Goal: Information Seeking & Learning: Learn about a topic

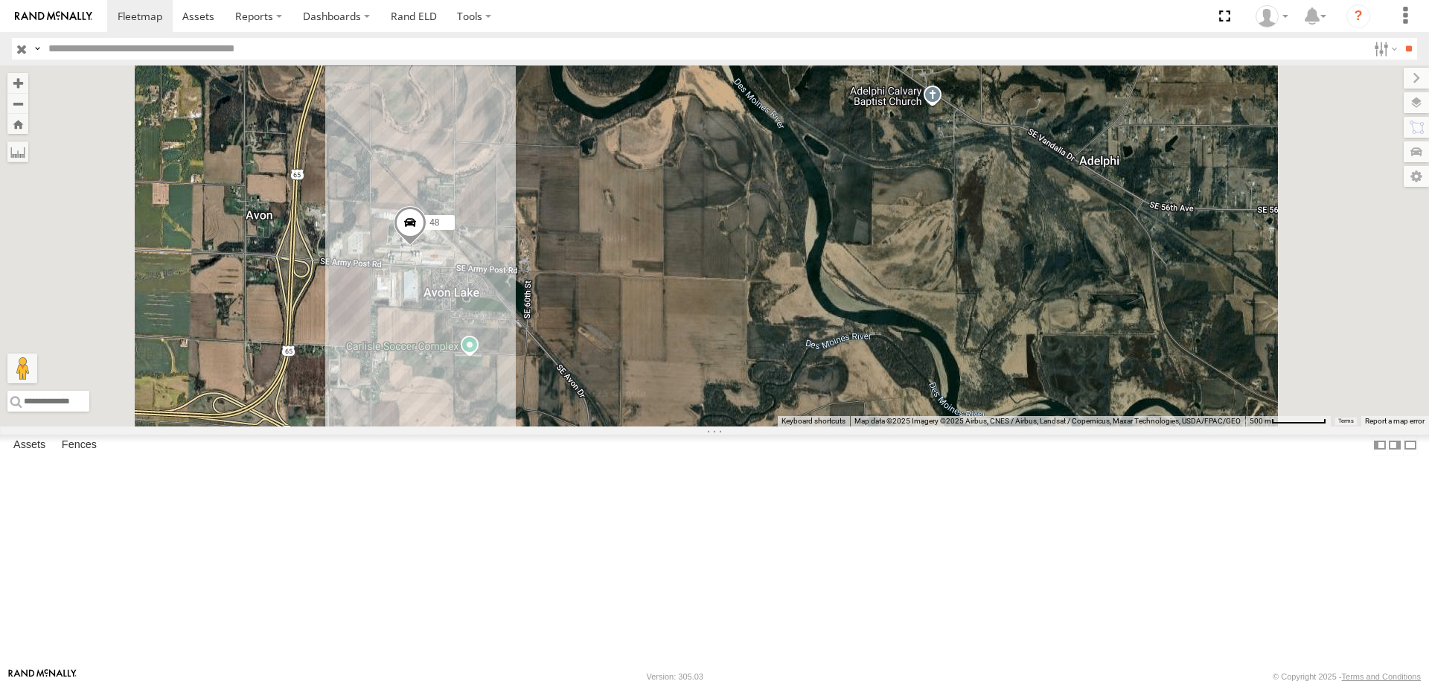
click at [0, 0] on div "48" at bounding box center [0, 0] width 0 height 0
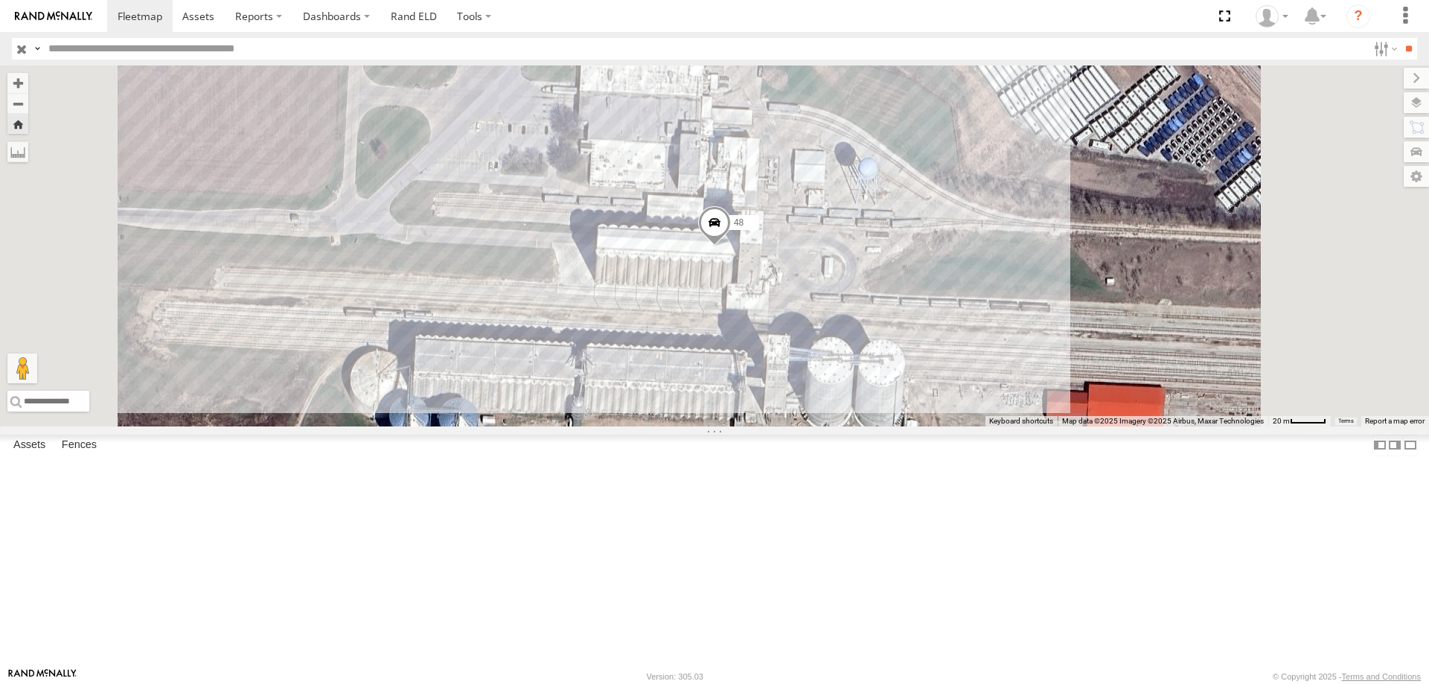
click at [731, 246] on span at bounding box center [714, 226] width 33 height 40
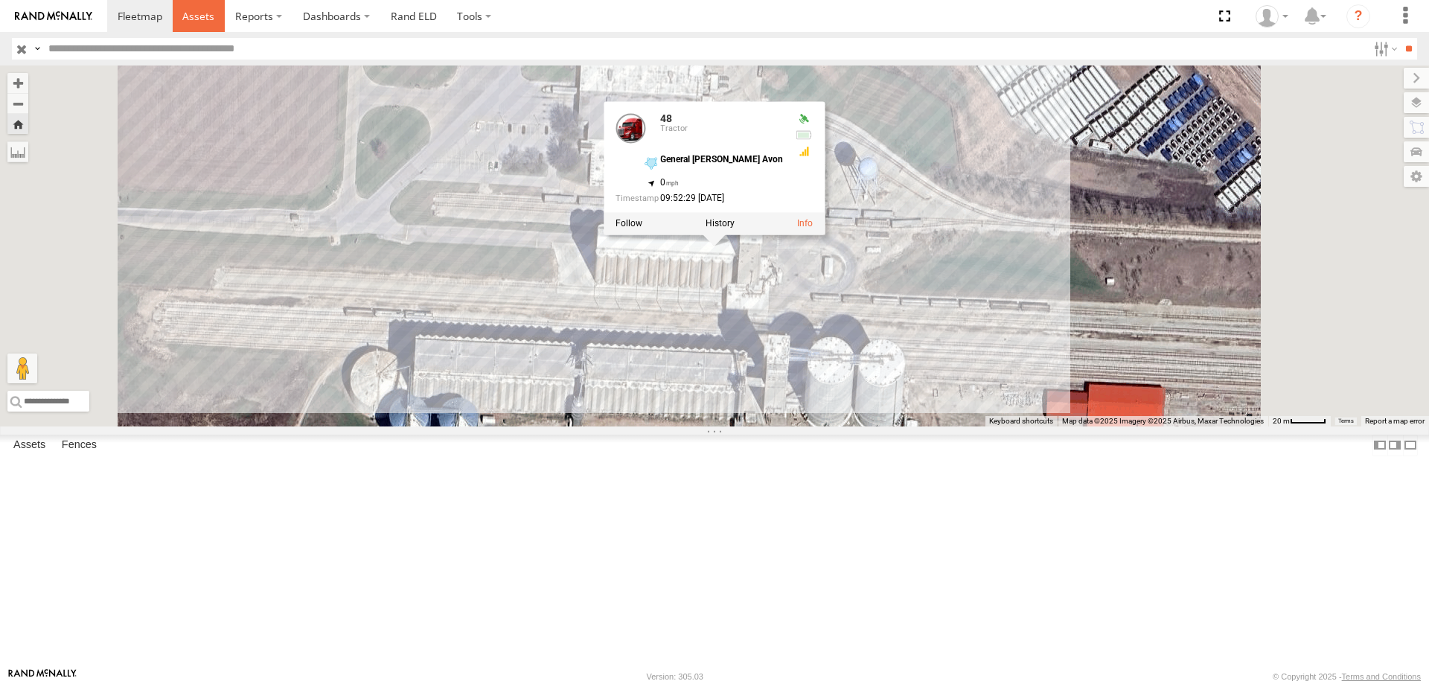
click at [201, 13] on span at bounding box center [198, 16] width 32 height 14
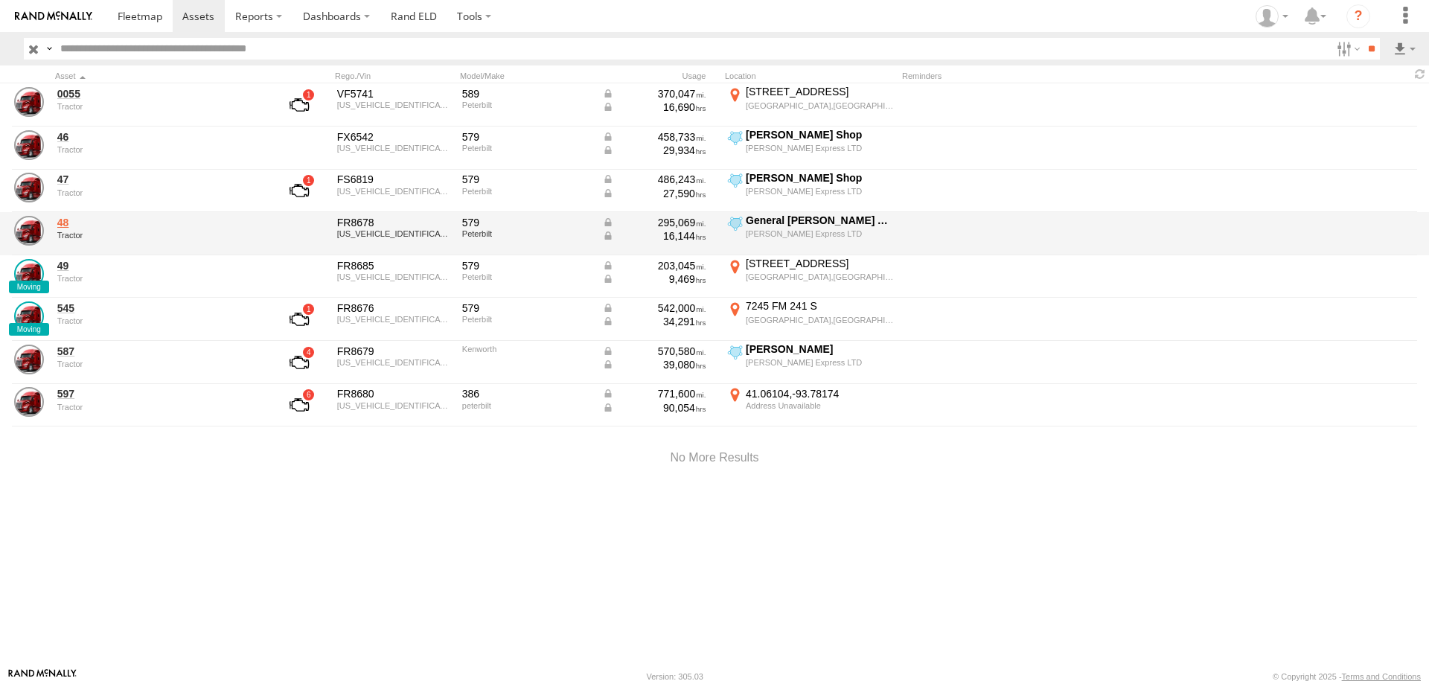
click at [57, 224] on link "48" at bounding box center [159, 222] width 204 height 13
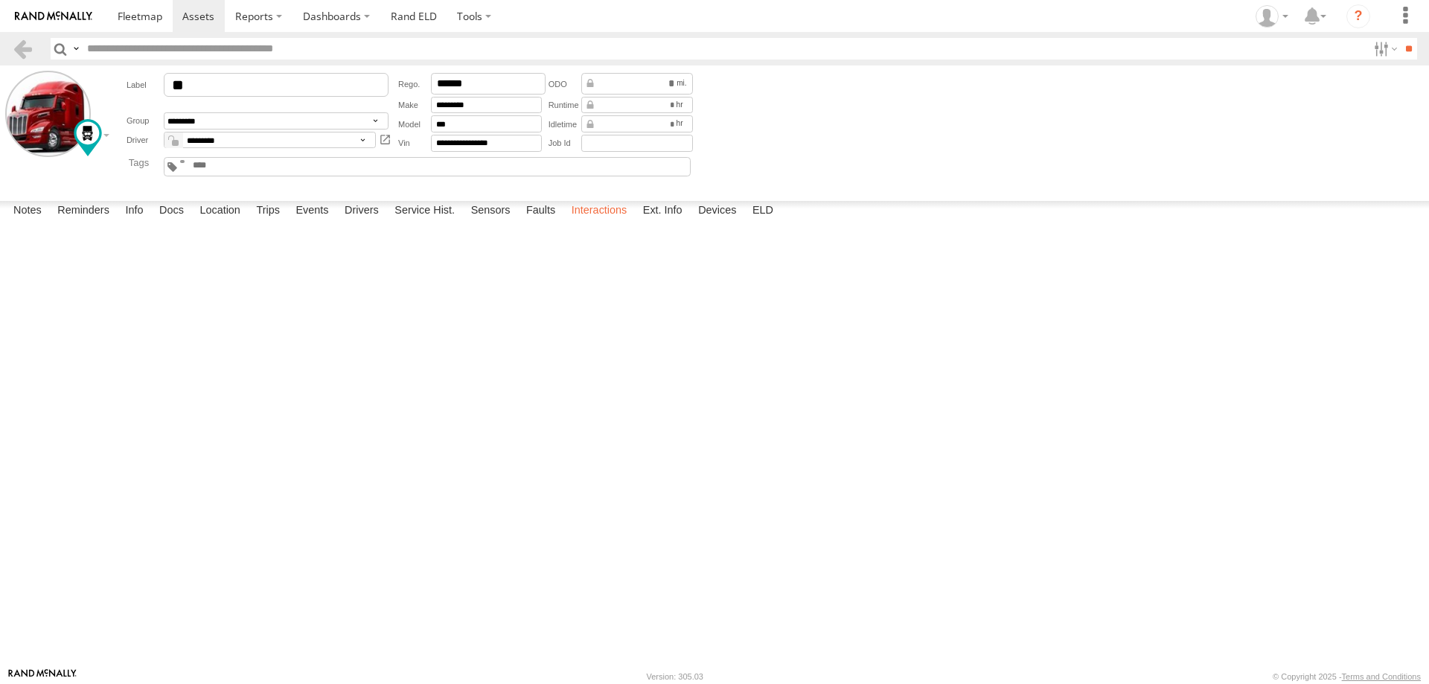
click at [606, 222] on label "Interactions" at bounding box center [599, 211] width 71 height 21
click at [138, 15] on span at bounding box center [140, 16] width 45 height 14
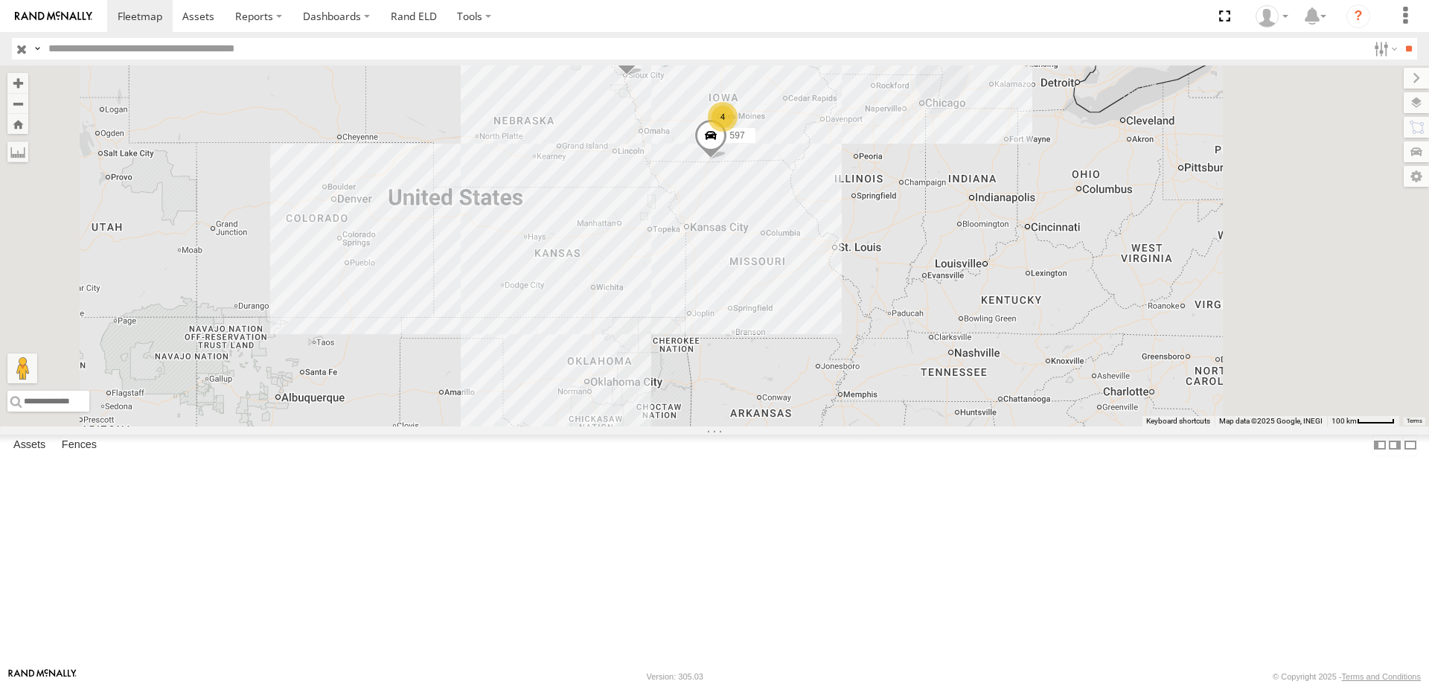
drag, startPoint x: 930, startPoint y: 402, endPoint x: 847, endPoint y: 518, distance: 142.9
click at [847, 426] on div "545 0055 4 49 597" at bounding box center [714, 245] width 1429 height 361
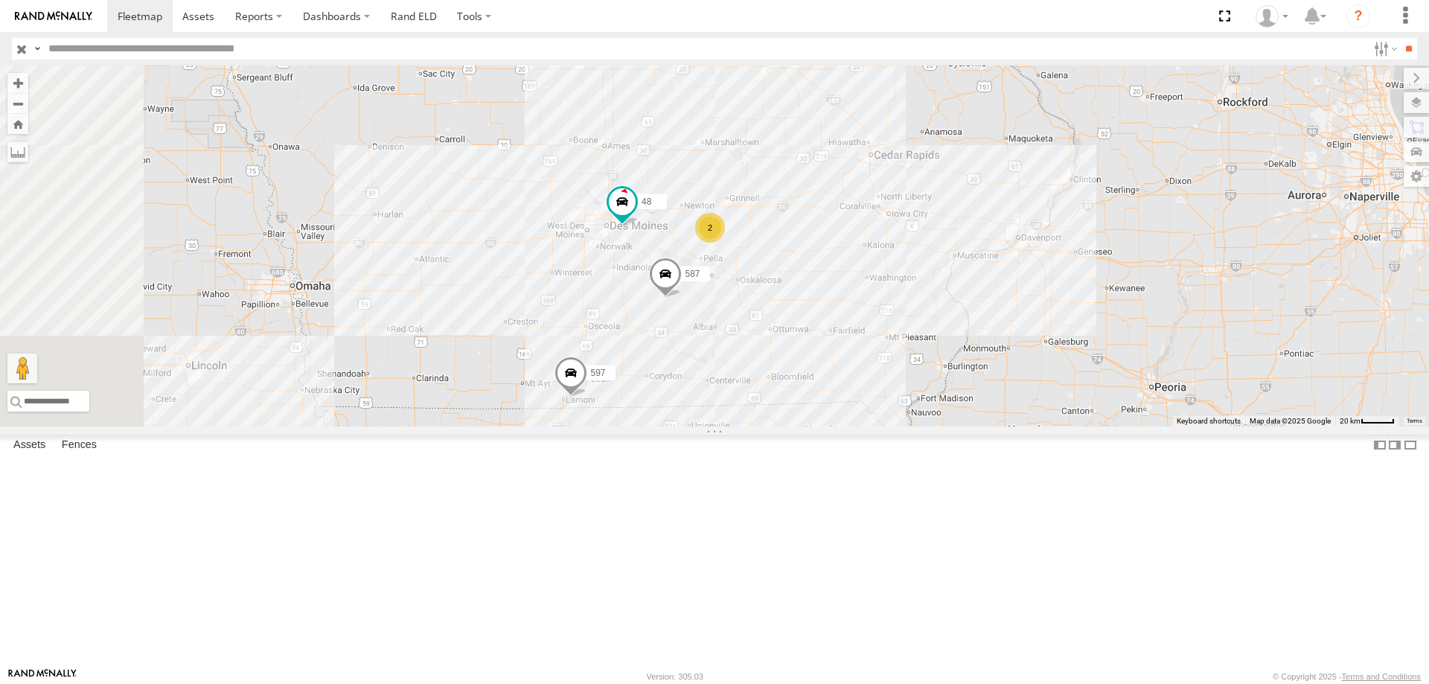
drag, startPoint x: 611, startPoint y: 292, endPoint x: 695, endPoint y: 345, distance: 98.9
click at [695, 345] on div "545 0055 49 597 48 587 2" at bounding box center [714, 245] width 1429 height 361
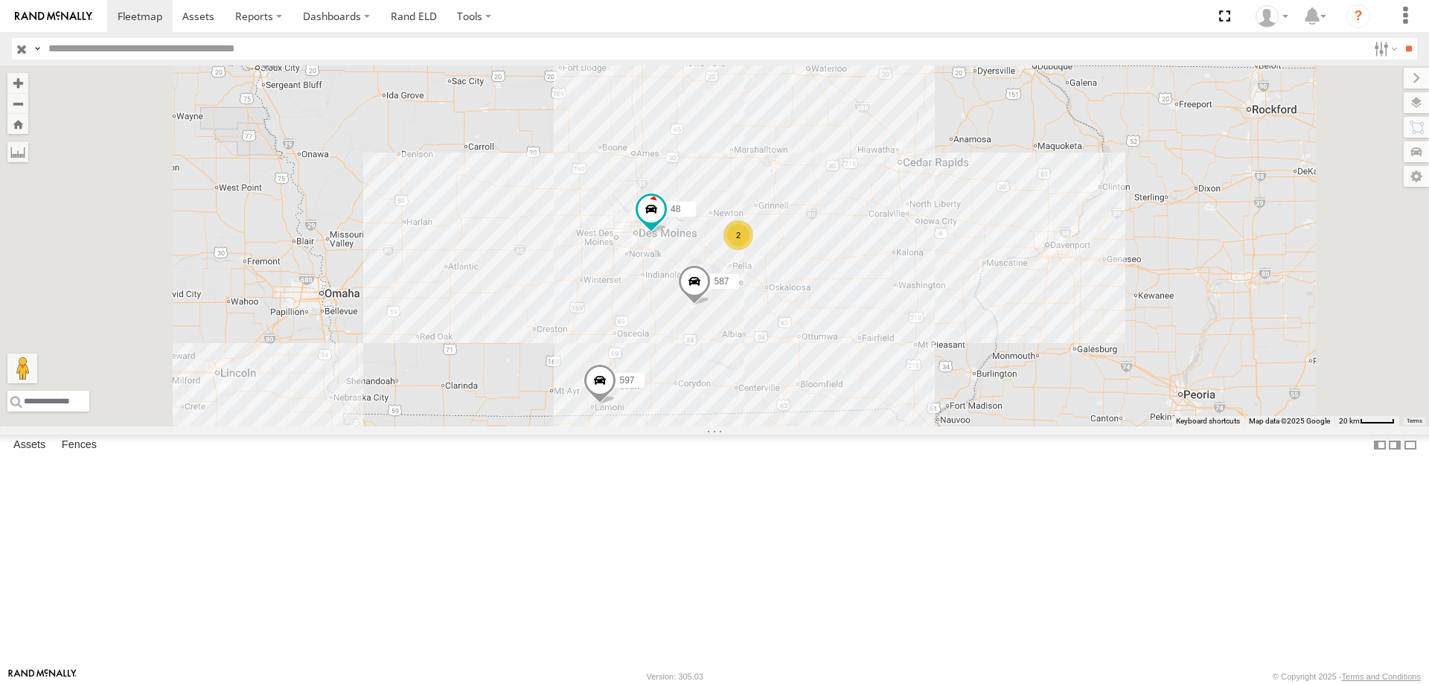
drag, startPoint x: 568, startPoint y: 208, endPoint x: 536, endPoint y: 245, distance: 48.0
click at [536, 245] on div "545 0055 49 597 48 587 2" at bounding box center [714, 245] width 1429 height 361
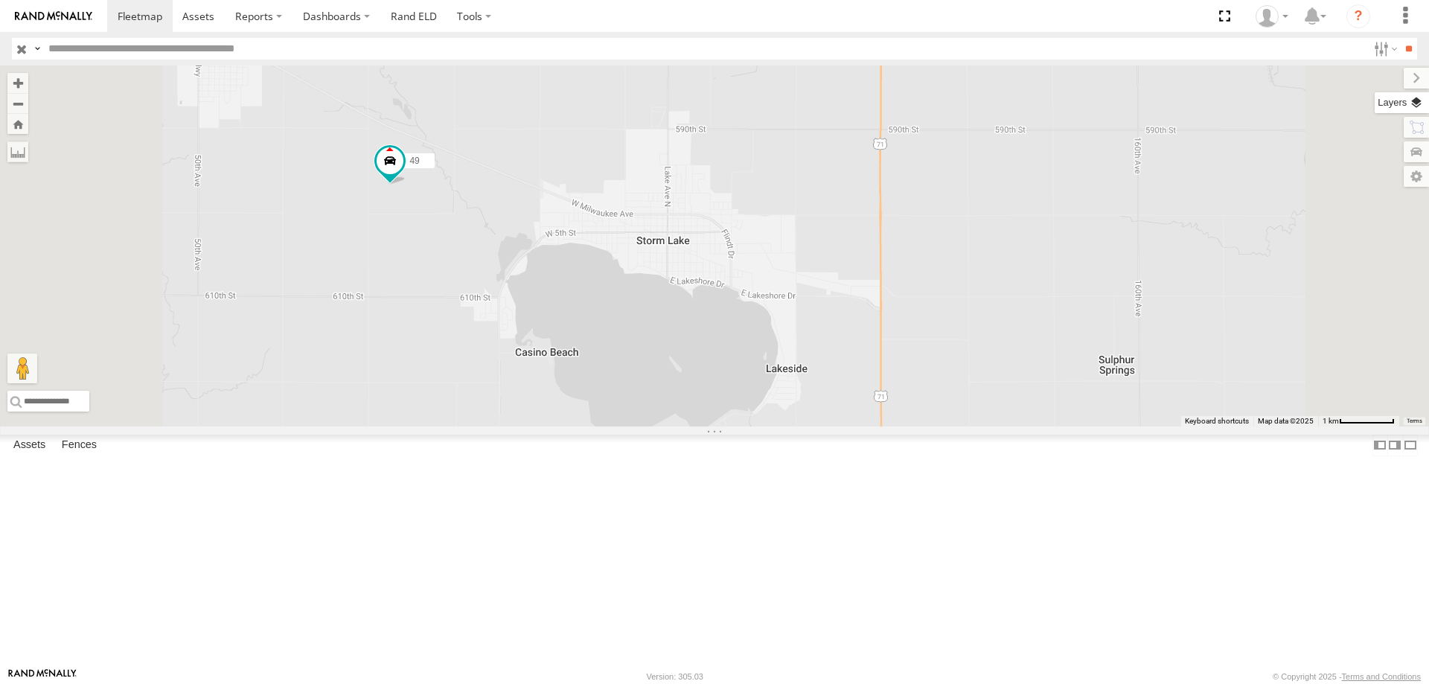
click at [1424, 102] on label at bounding box center [1401, 102] width 54 height 21
click at [0, 0] on span "Overlays" at bounding box center [0, 0] width 0 height 0
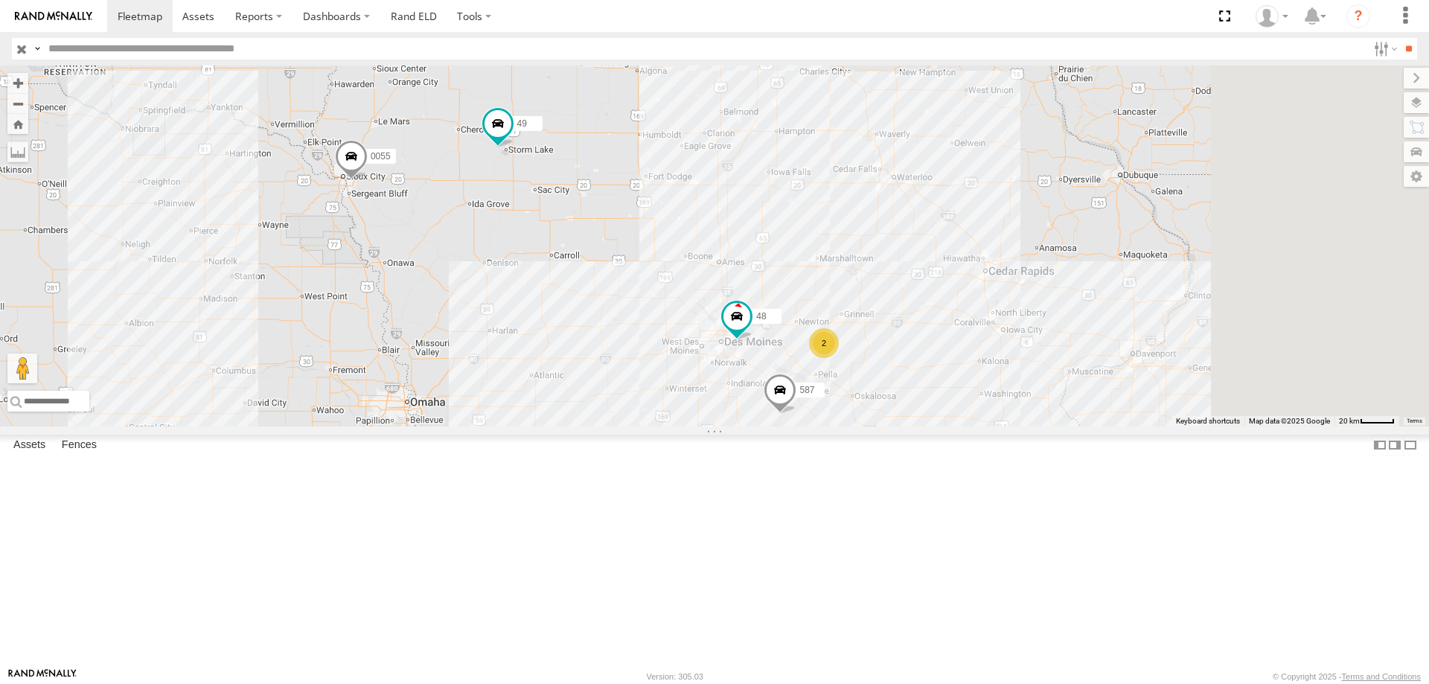
drag, startPoint x: 1002, startPoint y: 511, endPoint x: 810, endPoint y: 381, distance: 232.0
click at [810, 381] on div "545 0055 49 597 48 587 2" at bounding box center [714, 245] width 1429 height 361
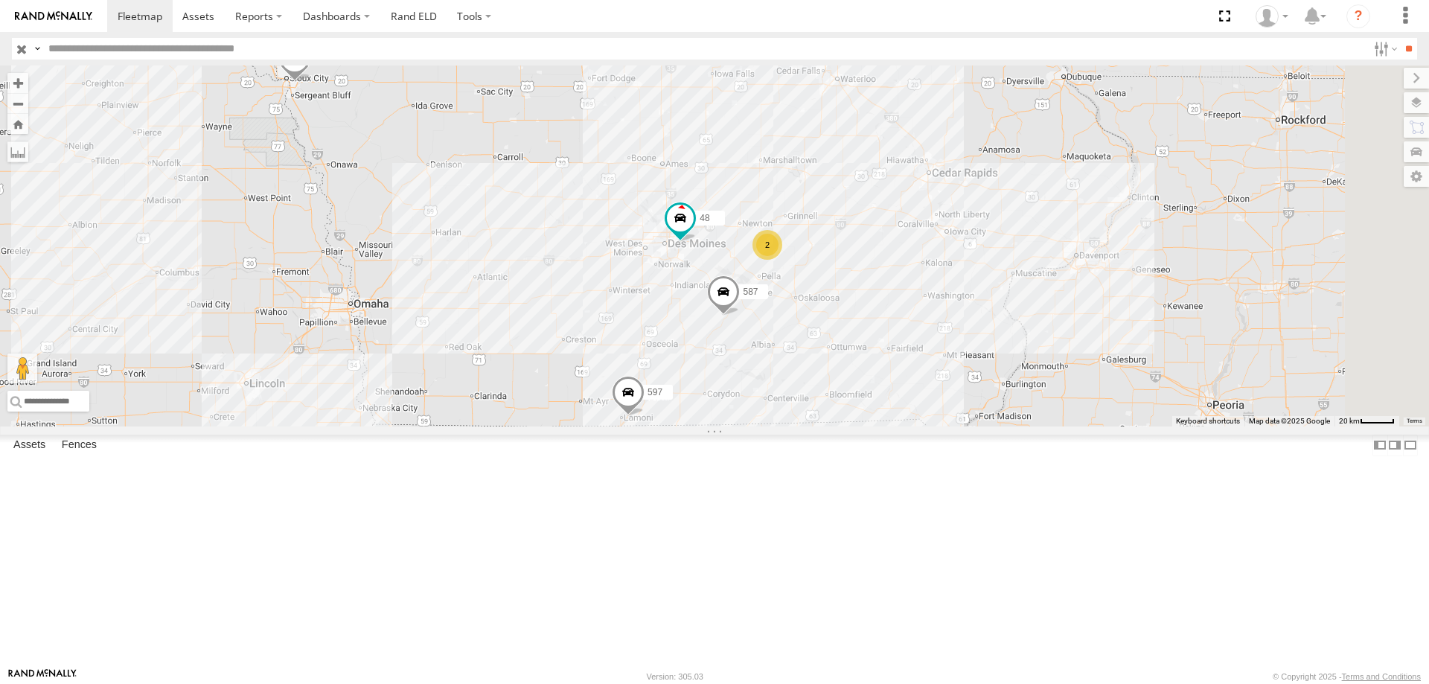
drag, startPoint x: 816, startPoint y: 534, endPoint x: 797, endPoint y: 456, distance: 80.5
click at [797, 426] on div "545 0055 49 597 48 587 2" at bounding box center [714, 245] width 1429 height 361
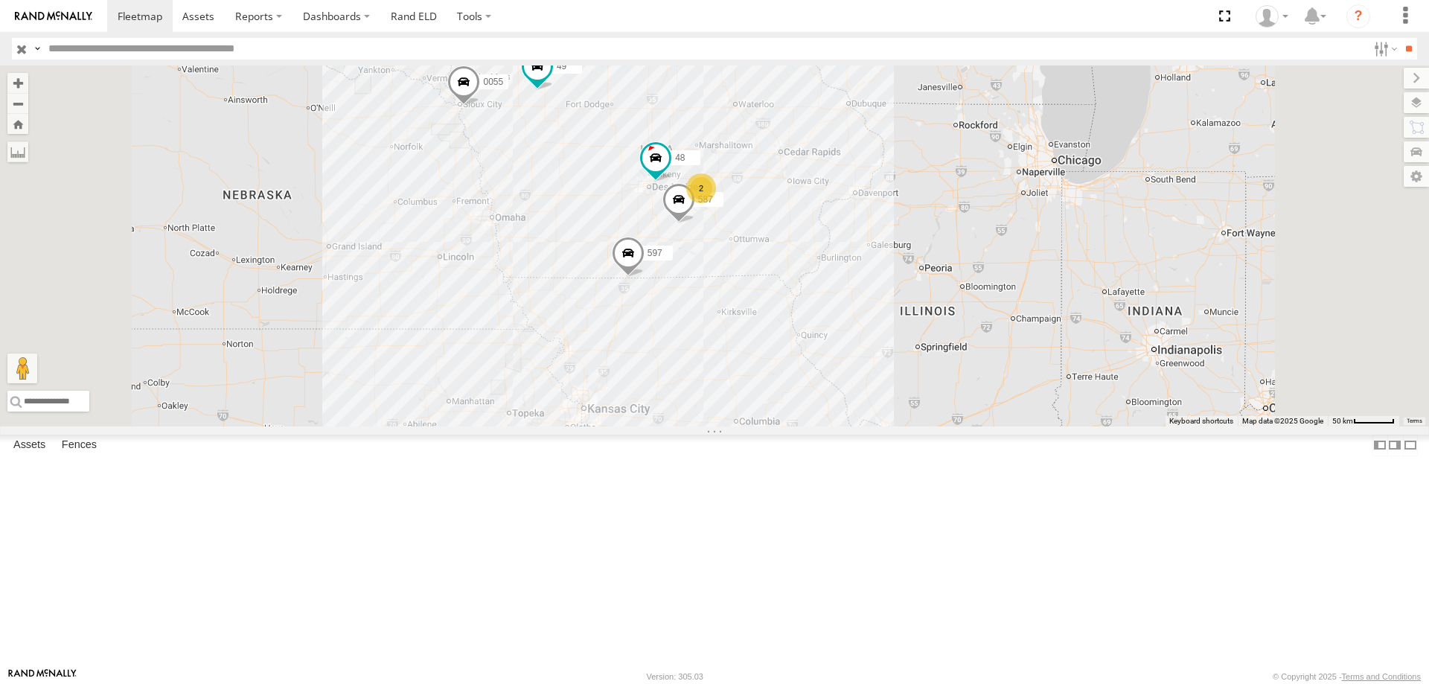
click at [766, 349] on div "545 0055 49 597 48 587 2" at bounding box center [714, 245] width 1429 height 361
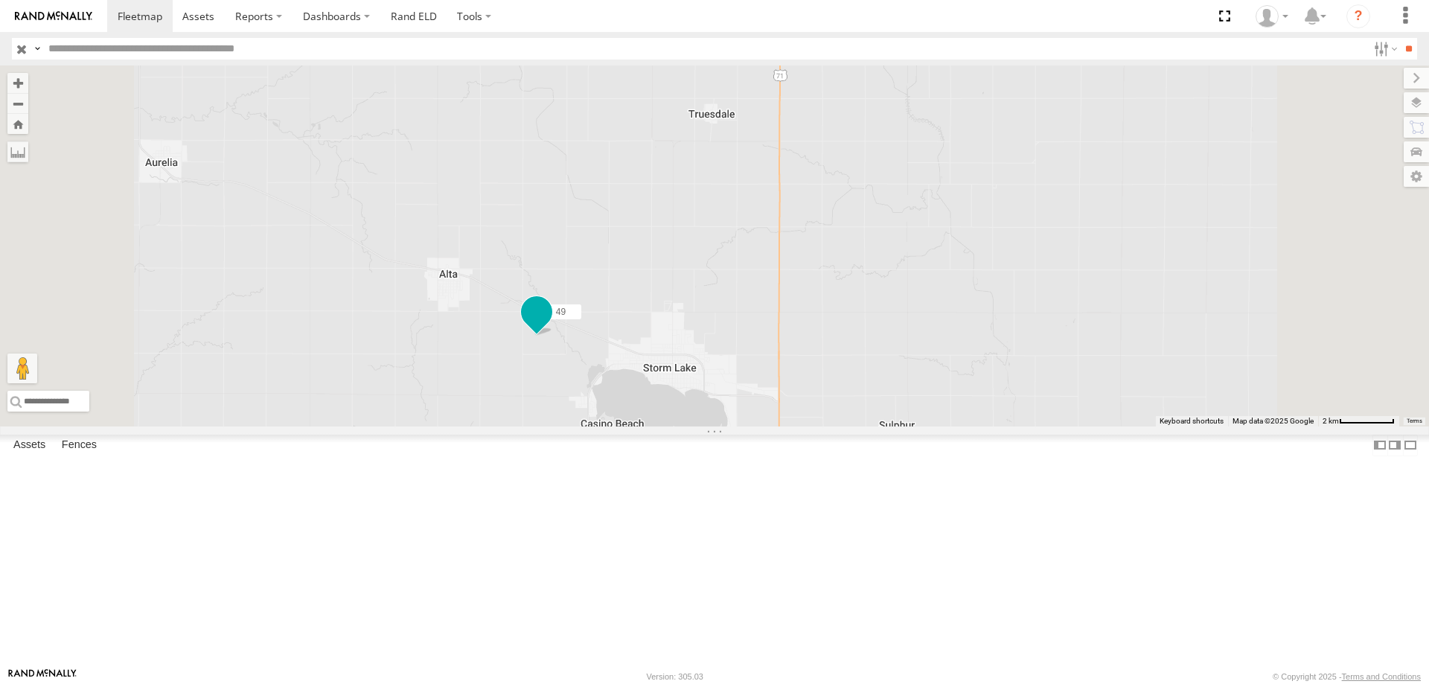
click at [550, 325] on span at bounding box center [536, 311] width 27 height 27
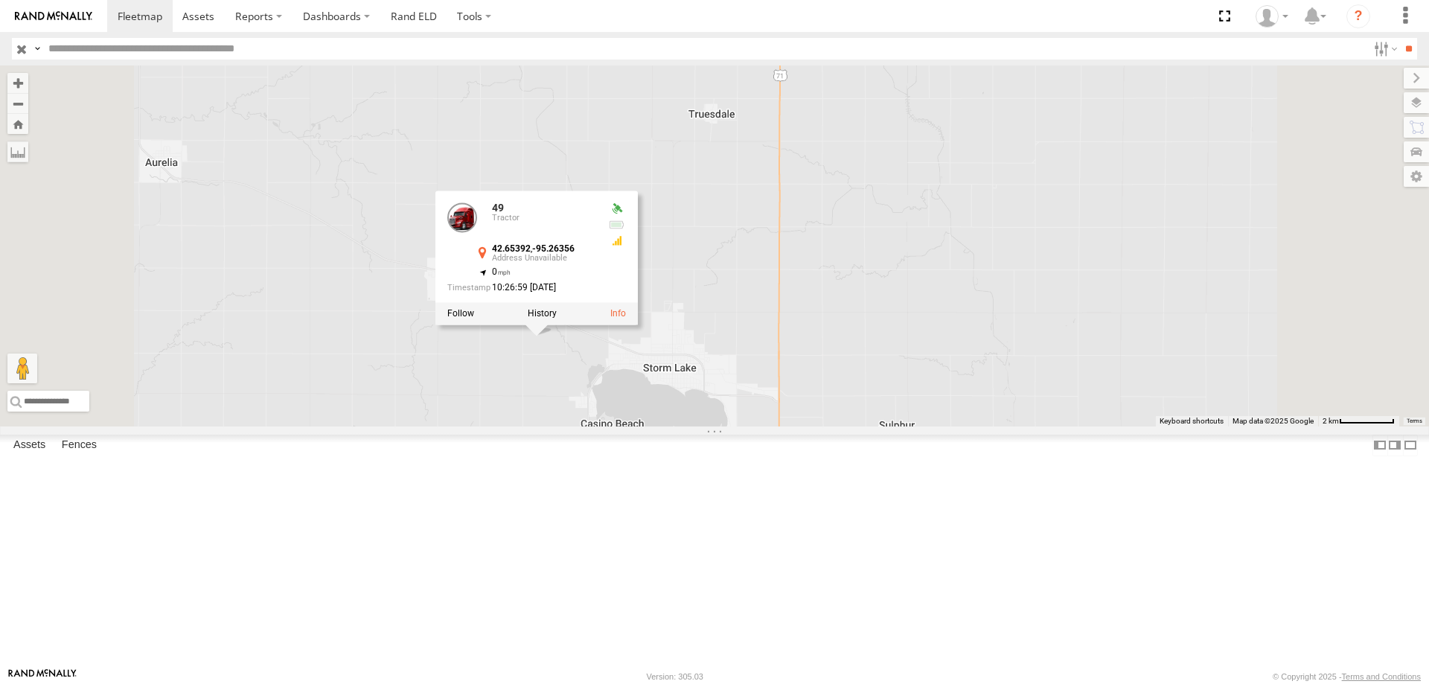
click at [891, 380] on div "545 0055 49 597 48 587 49 Tractor 42.65392 , -95.26356 0 10:26:59 08/19/2025" at bounding box center [714, 245] width 1429 height 361
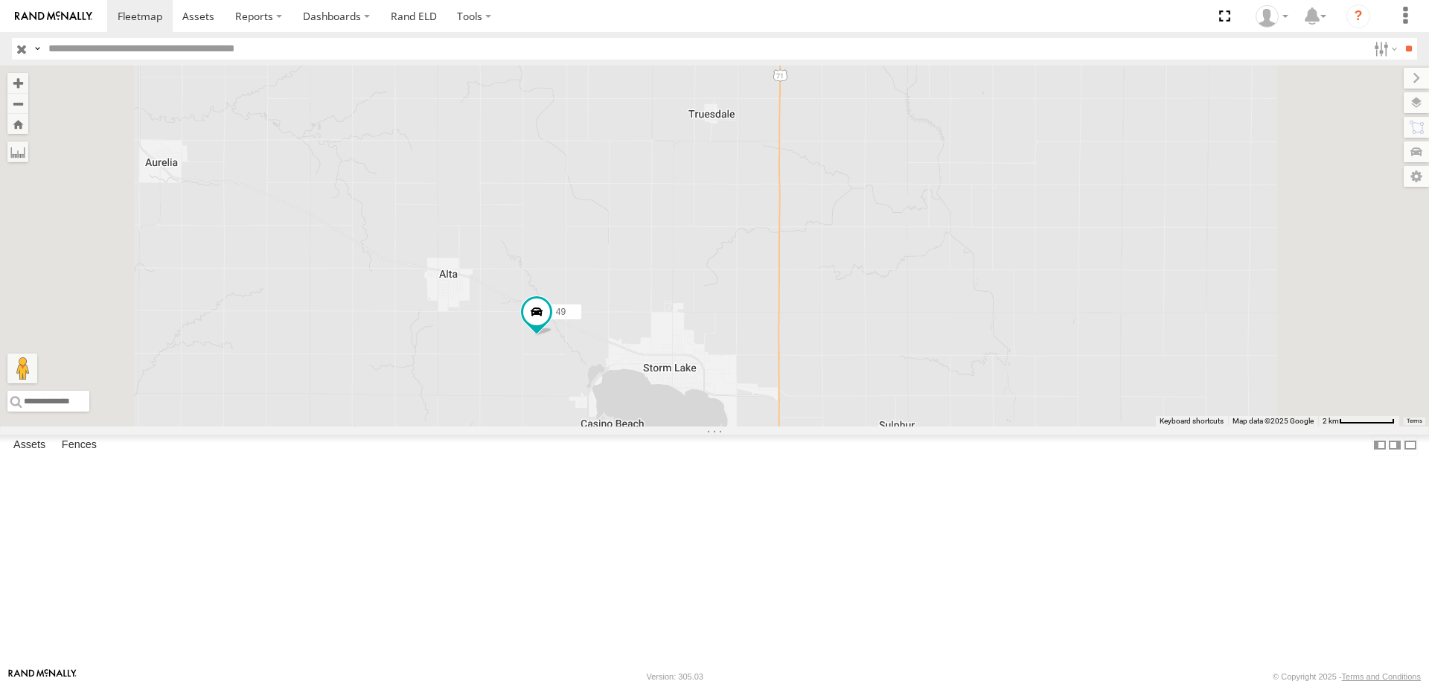
click at [0, 0] on span "Basemaps" at bounding box center [0, 0] width 0 height 0
click at [0, 0] on span "Satellite + Roadmap" at bounding box center [0, 0] width 0 height 0
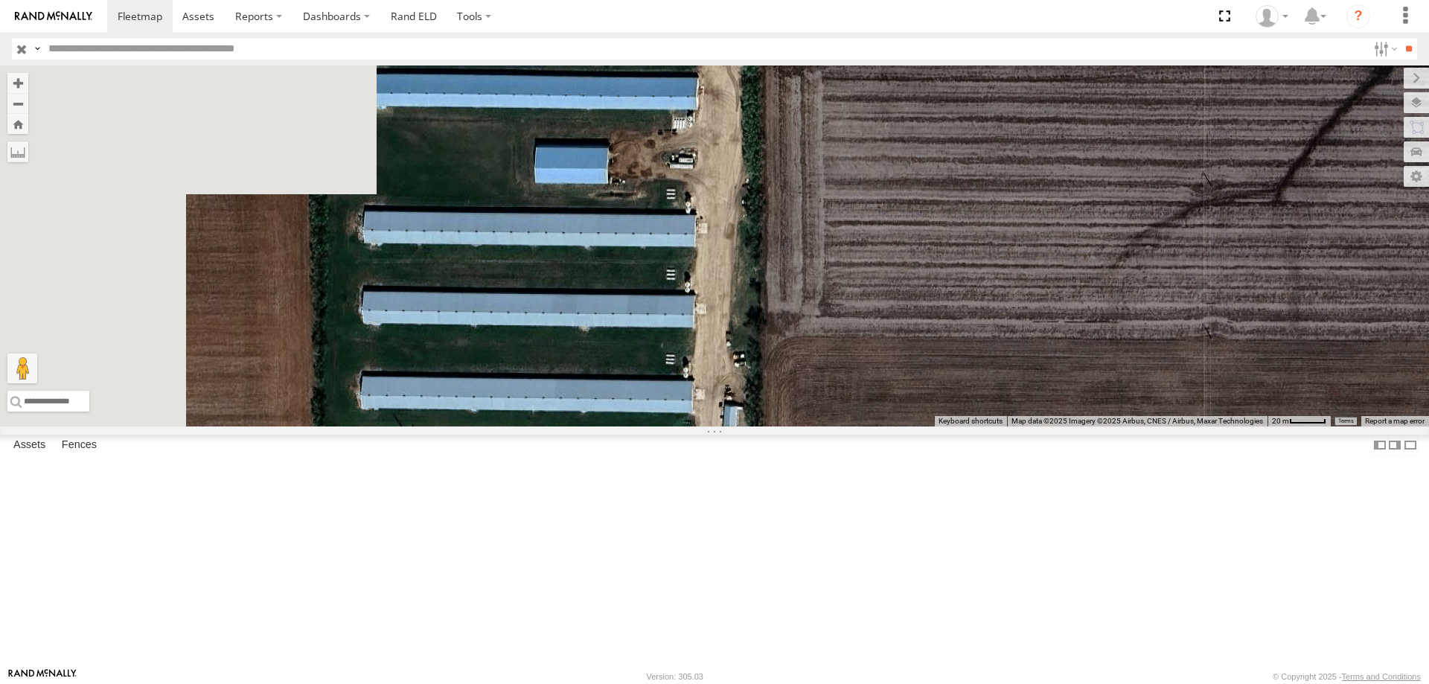
drag, startPoint x: 778, startPoint y: 448, endPoint x: 792, endPoint y: 444, distance: 15.3
click at [792, 426] on div "545 0055 49 597 48 587" at bounding box center [714, 245] width 1429 height 361
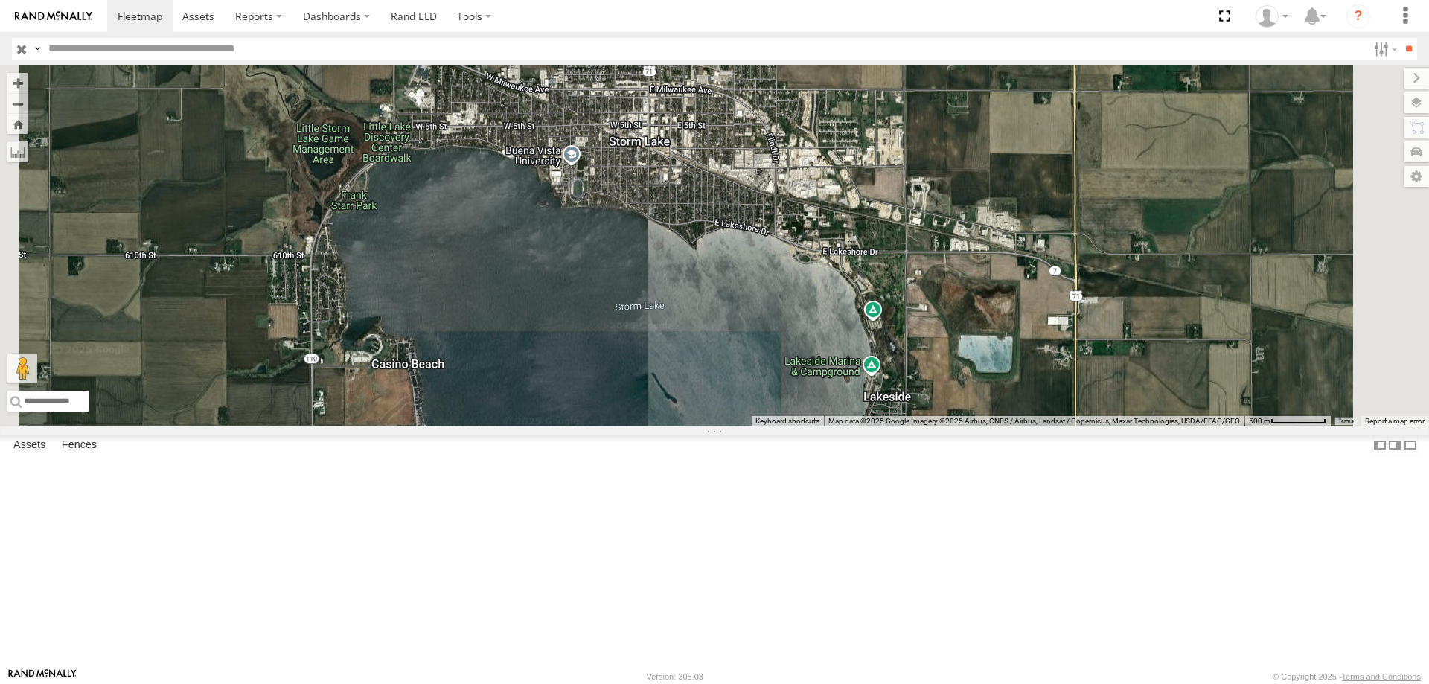
drag, startPoint x: 797, startPoint y: 436, endPoint x: 894, endPoint y: 520, distance: 128.7
click at [894, 426] on div "545 0055 49 597 48 587" at bounding box center [714, 245] width 1429 height 361
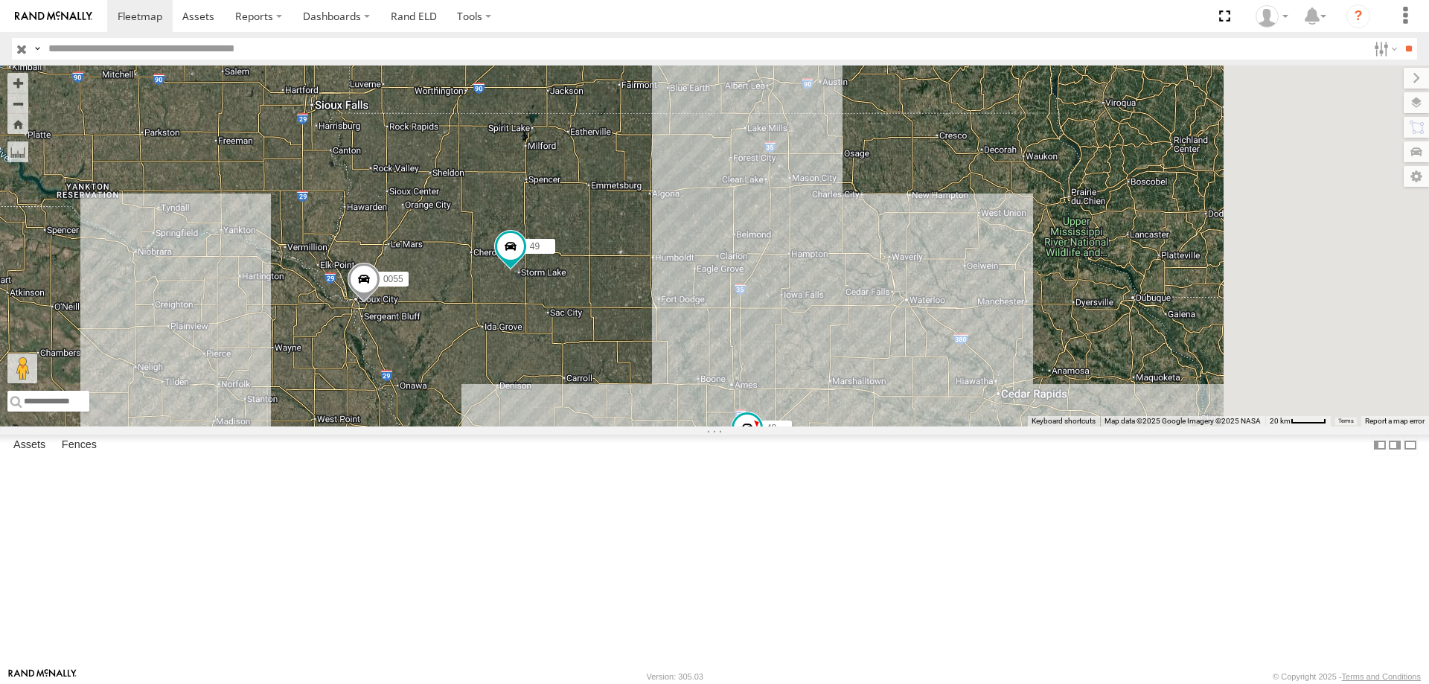
drag, startPoint x: 830, startPoint y: 452, endPoint x: 632, endPoint y: 321, distance: 236.3
click at [632, 321] on div "545 0055 49 597 48 587" at bounding box center [714, 245] width 1429 height 361
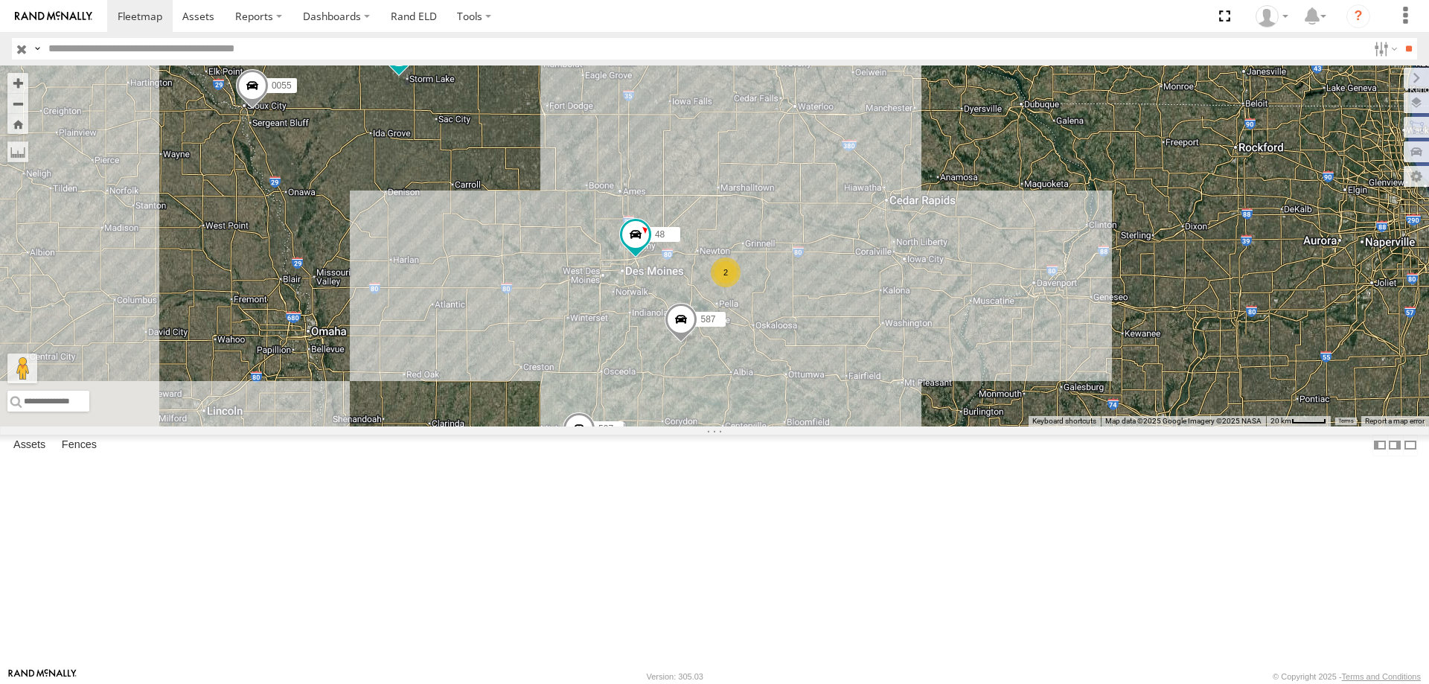
click at [820, 288] on div "545 0055 49 597 48 587 2" at bounding box center [714, 245] width 1429 height 361
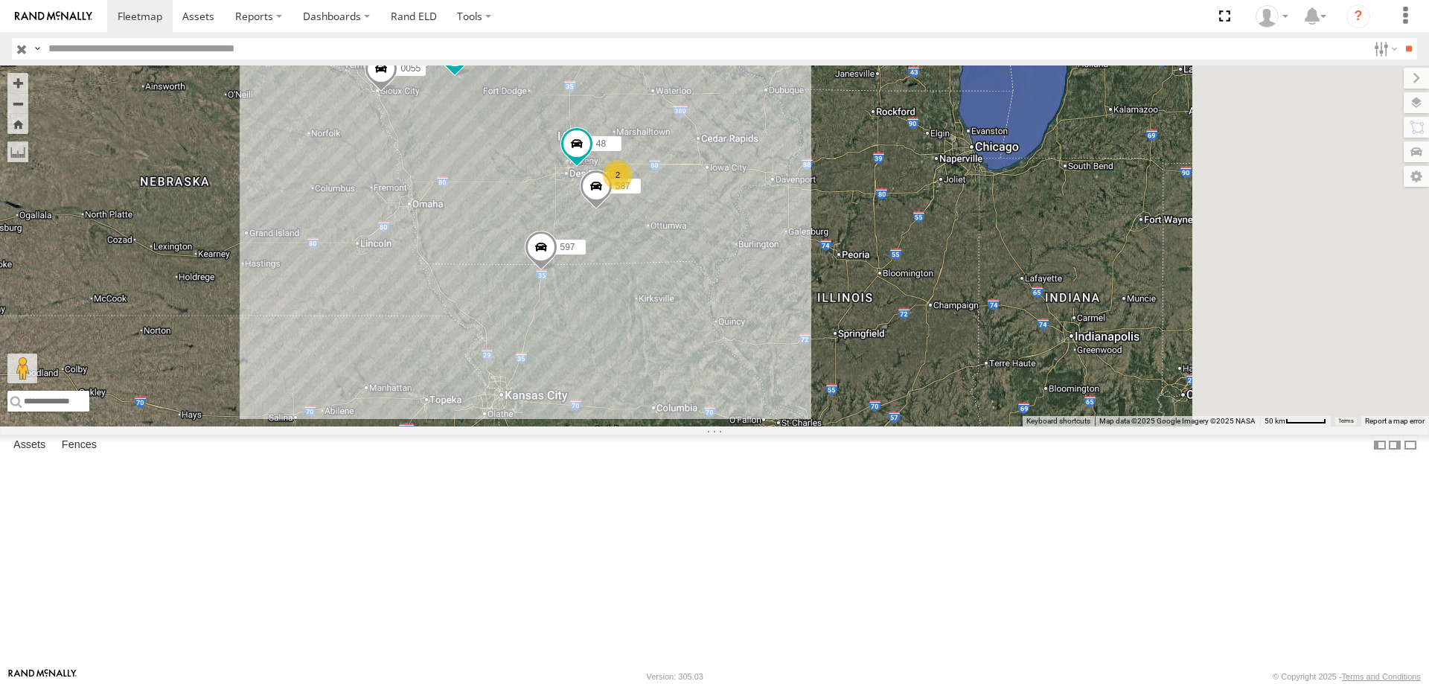
drag, startPoint x: 887, startPoint y: 379, endPoint x: 858, endPoint y: 379, distance: 29.0
click at [858, 379] on div "0055 49 597 48 587 2" at bounding box center [714, 245] width 1429 height 361
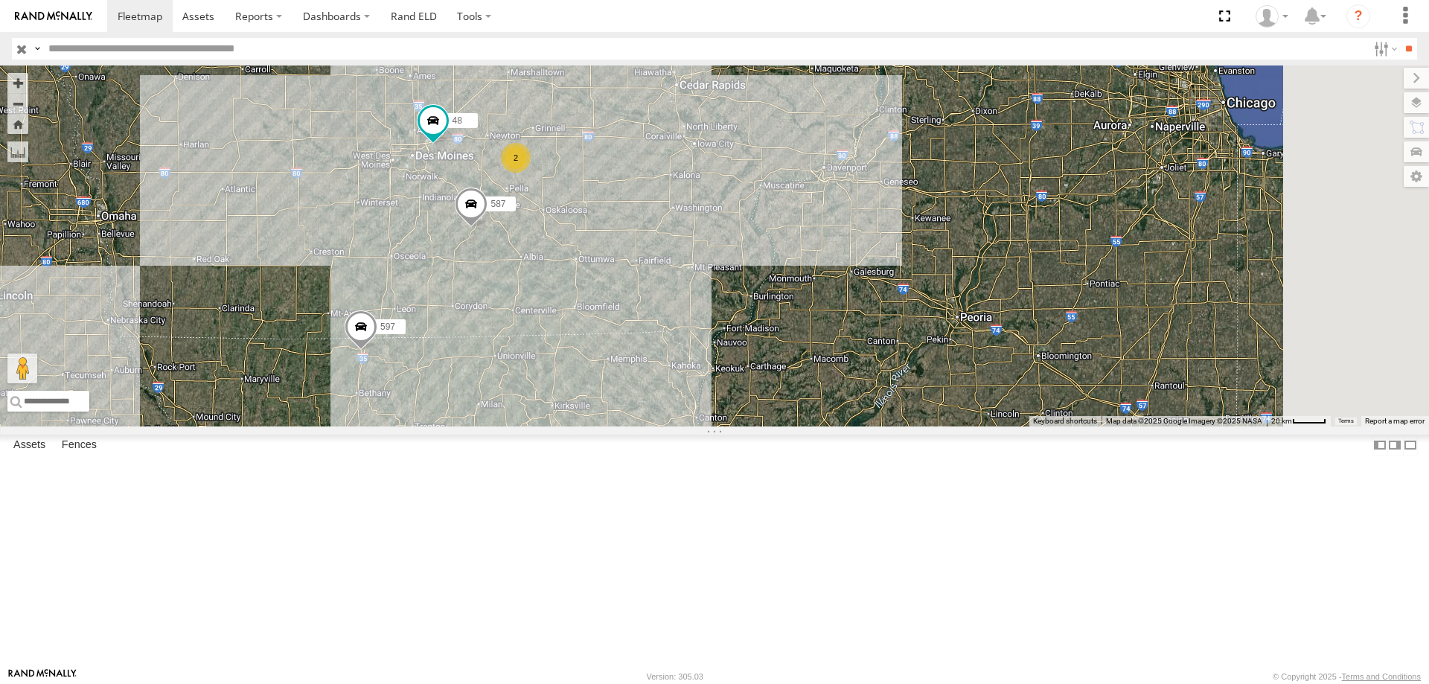
drag, startPoint x: 872, startPoint y: 418, endPoint x: 763, endPoint y: 442, distance: 111.2
click at [763, 426] on div "0055 49 597 48 2 587" at bounding box center [714, 245] width 1429 height 361
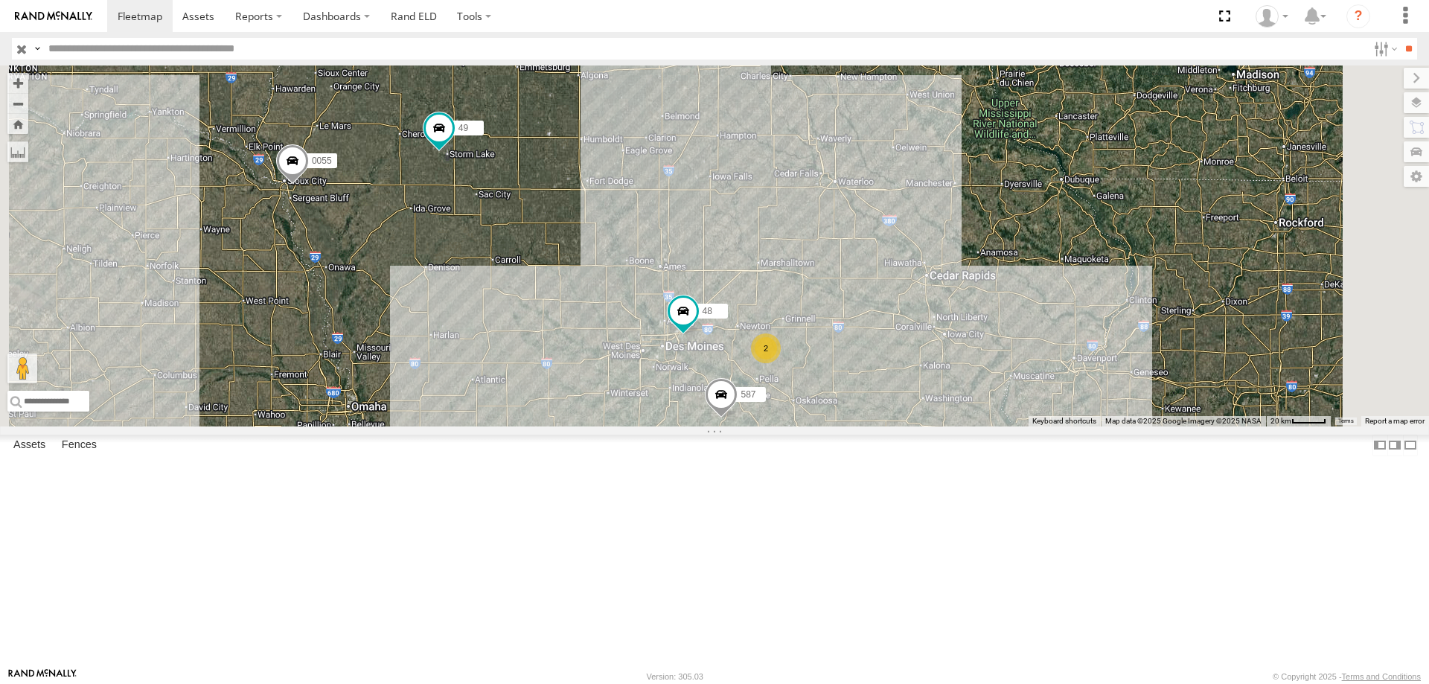
drag, startPoint x: 714, startPoint y: 336, endPoint x: 737, endPoint y: 363, distance: 35.4
click at [737, 363] on div "0055 49 597 48 587 2" at bounding box center [714, 245] width 1429 height 361
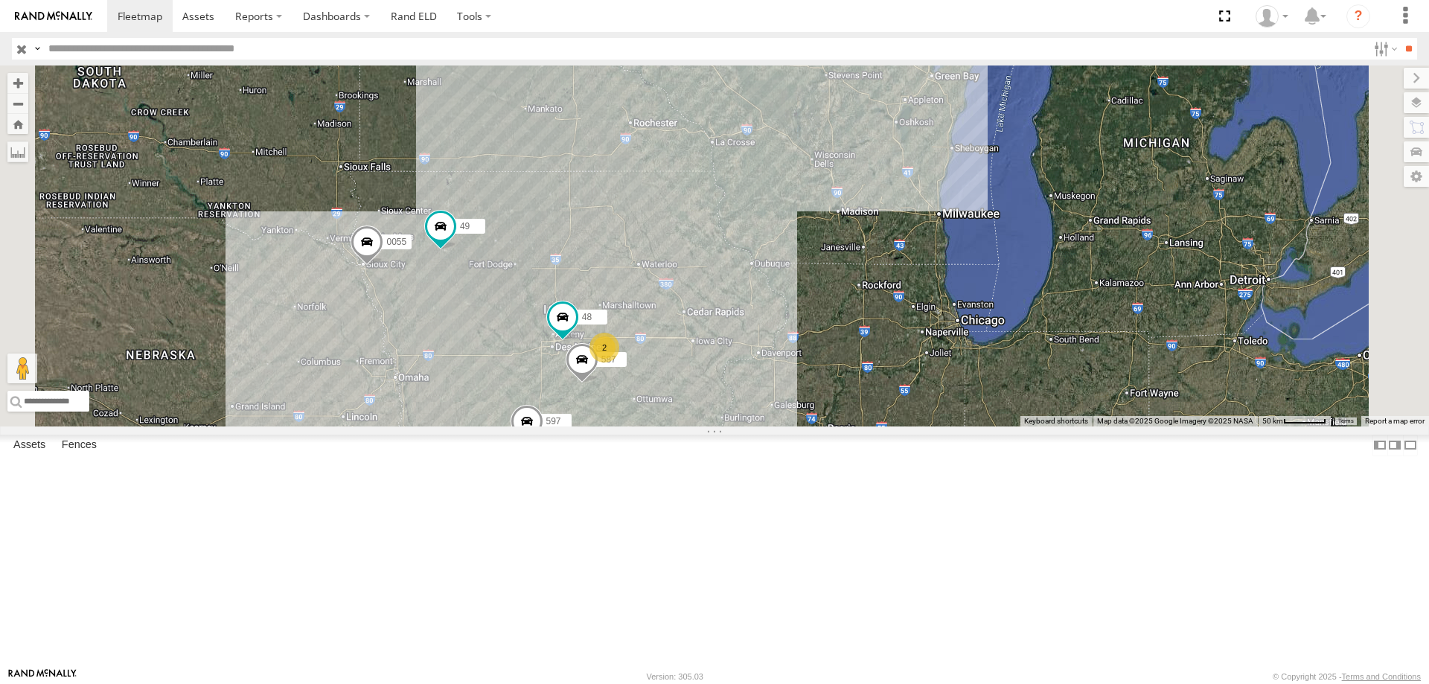
drag, startPoint x: 835, startPoint y: 385, endPoint x: 820, endPoint y: 356, distance: 32.6
click at [820, 356] on div "0055 49 597 48 587 2" at bounding box center [714, 245] width 1429 height 361
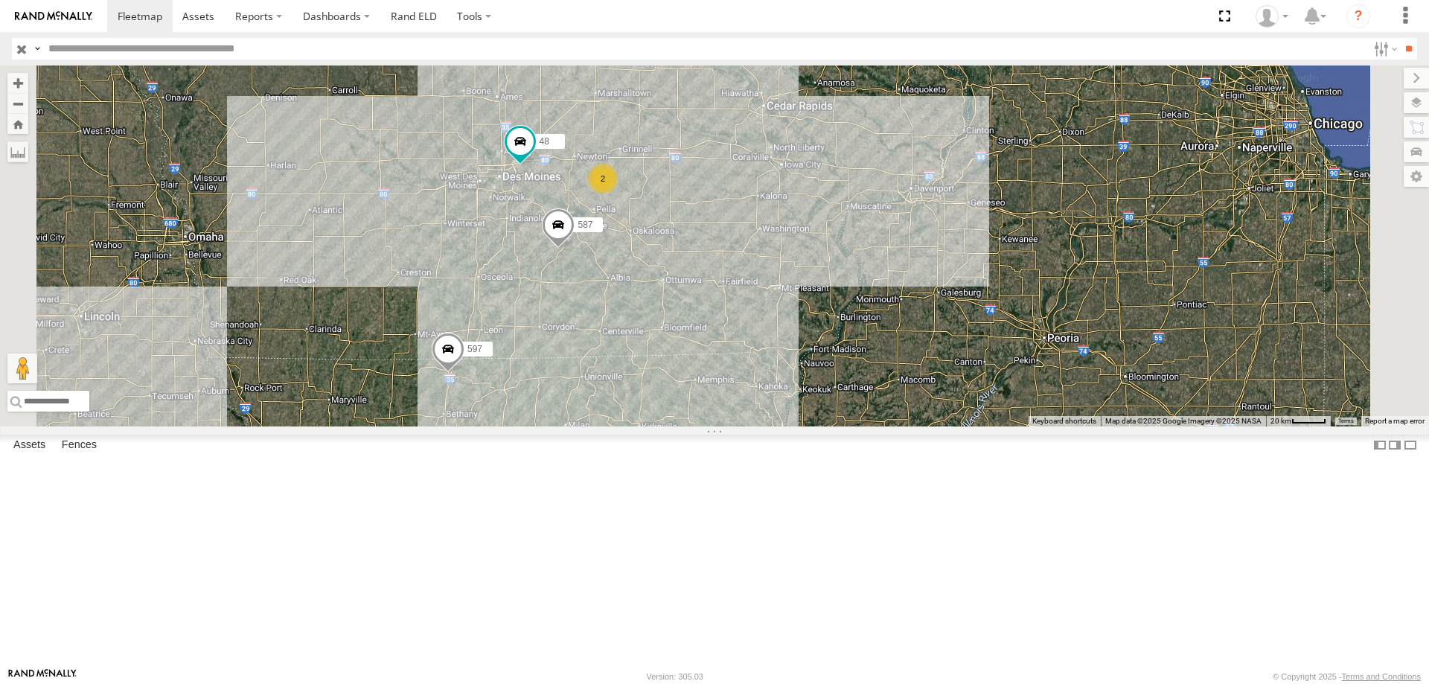
drag, startPoint x: 771, startPoint y: 537, endPoint x: 786, endPoint y: 433, distance: 105.3
click at [786, 426] on div "0055 49 597 48 587 2" at bounding box center [714, 245] width 1429 height 361
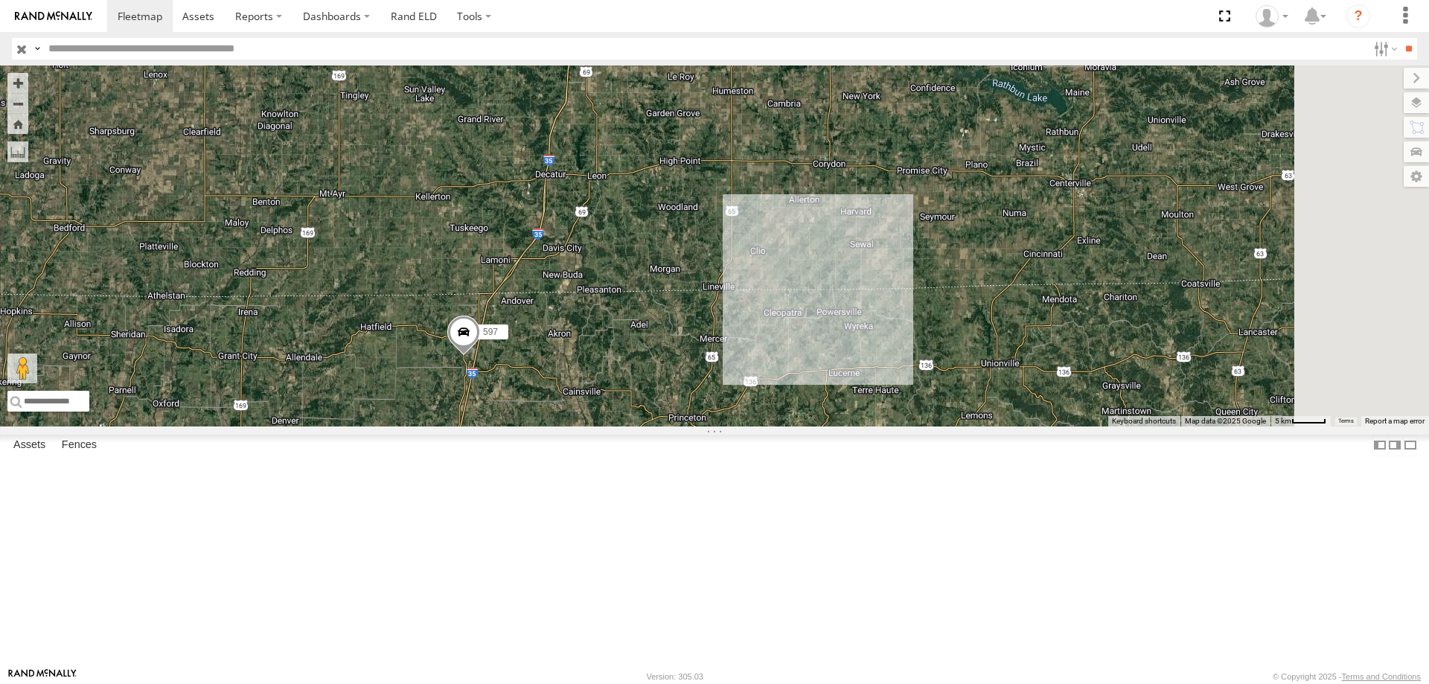
drag, startPoint x: 991, startPoint y: 321, endPoint x: 833, endPoint y: 447, distance: 201.7
click at [833, 426] on div "597" at bounding box center [714, 245] width 1429 height 361
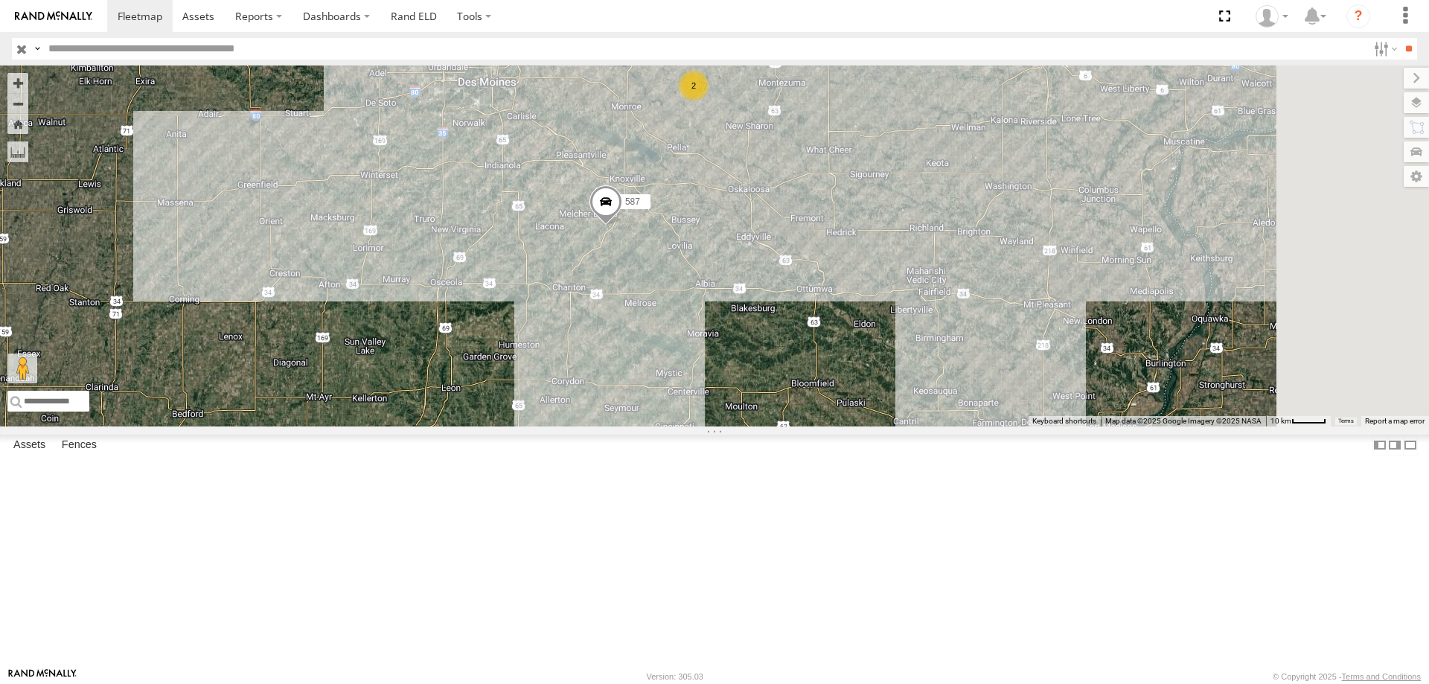
drag, startPoint x: 985, startPoint y: 315, endPoint x: 796, endPoint y: 480, distance: 251.0
click at [796, 426] on div "597 48 2 587" at bounding box center [714, 245] width 1429 height 361
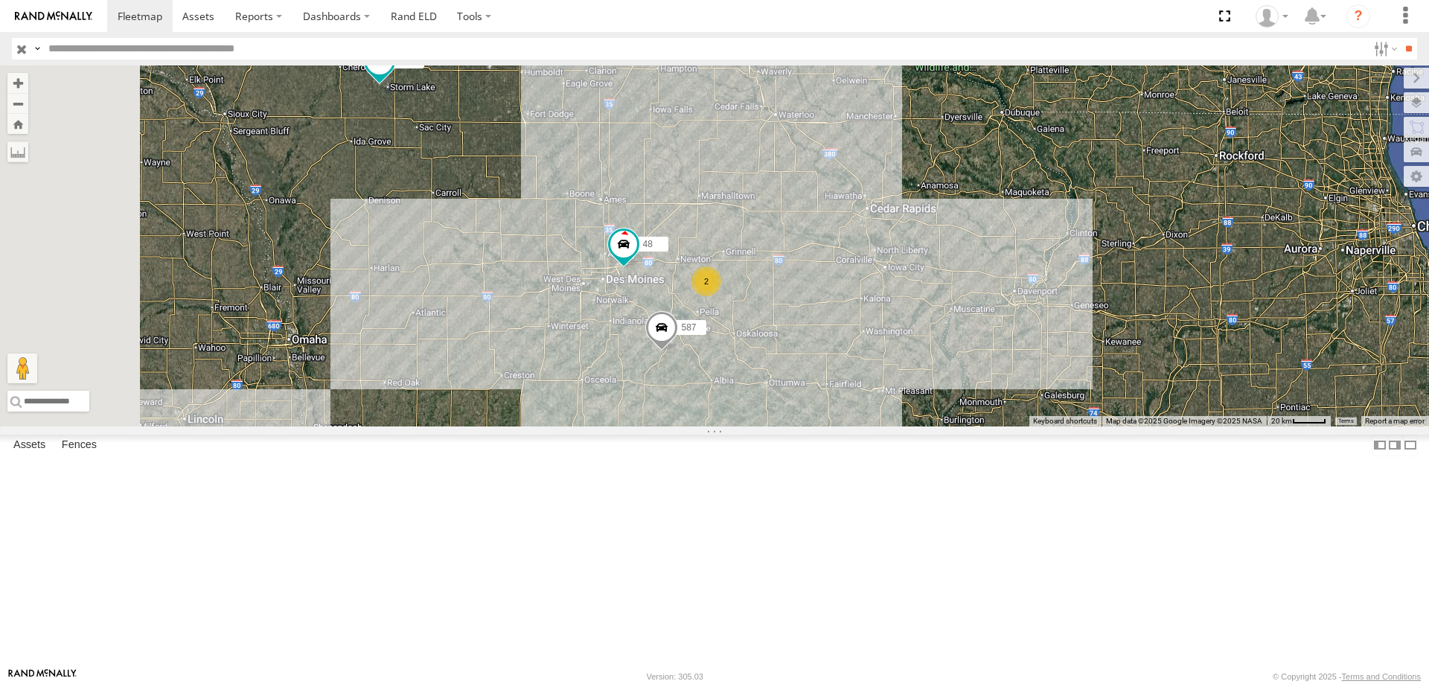
drag, startPoint x: 612, startPoint y: 210, endPoint x: 714, endPoint y: 365, distance: 185.9
click at [714, 365] on div "48 597 587 2 49" at bounding box center [714, 245] width 1429 height 361
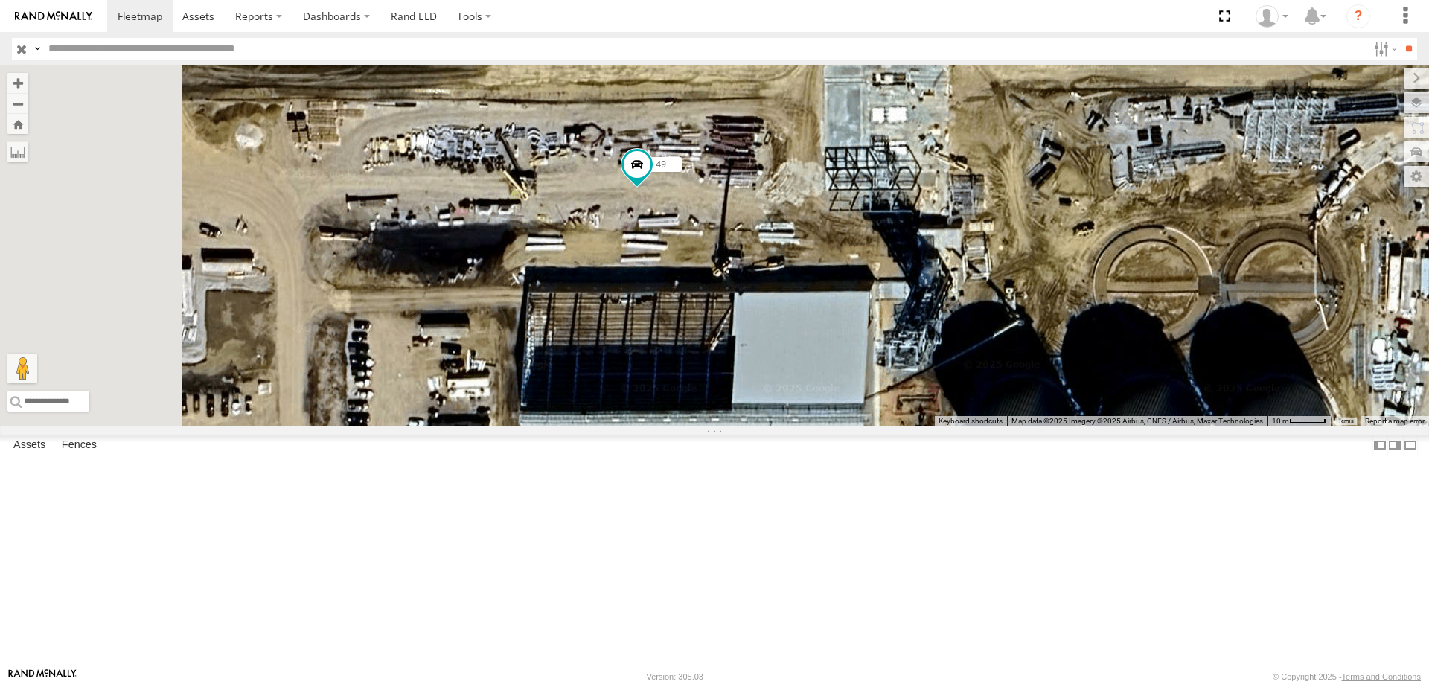
click at [789, 326] on div "48 597 587 49 0055" at bounding box center [714, 245] width 1429 height 361
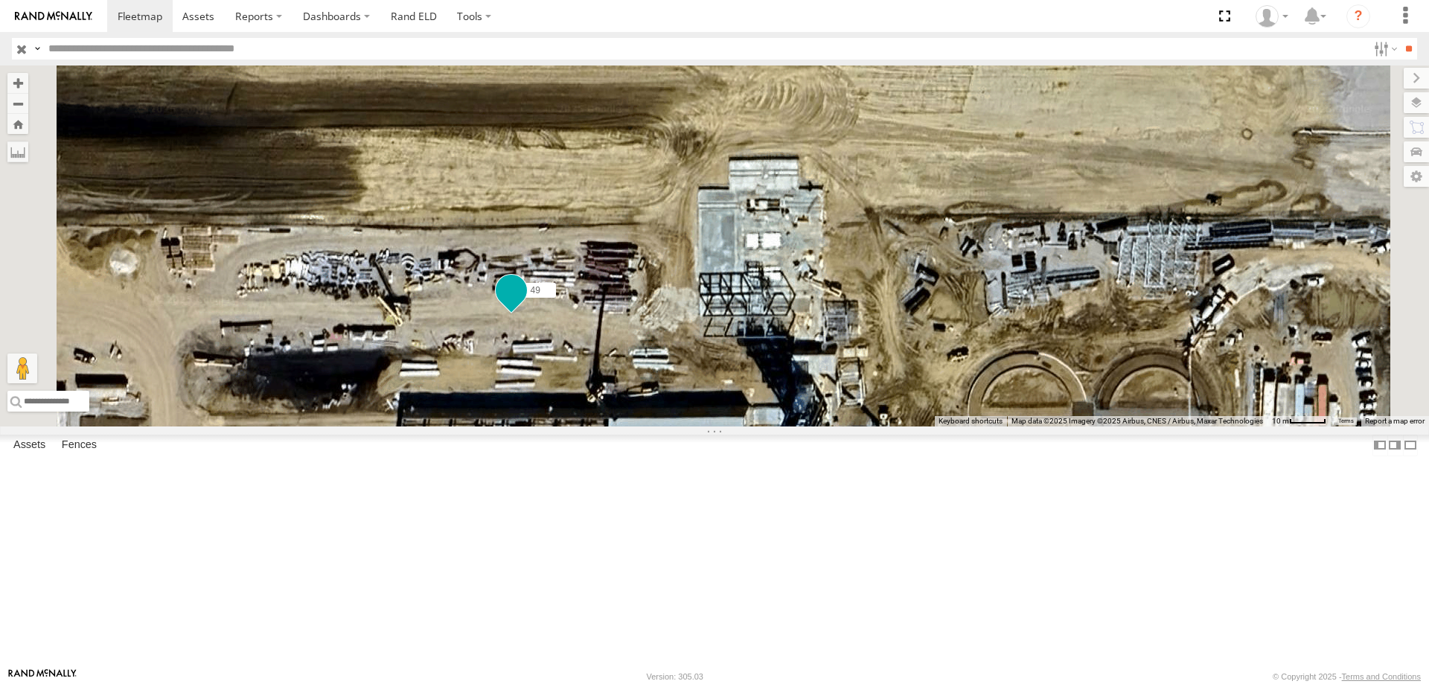
click at [525, 303] on span at bounding box center [511, 289] width 27 height 27
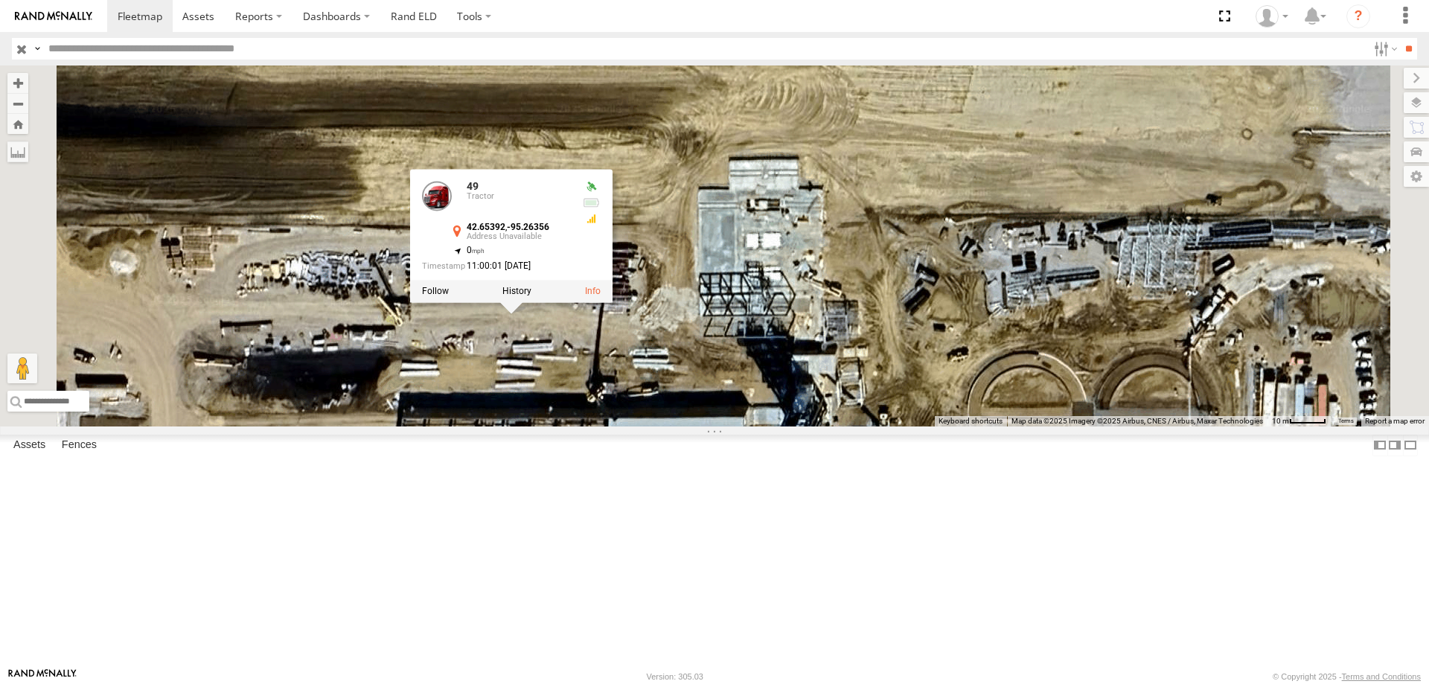
click at [670, 426] on div "49 49 Tractor 42.65392 , -95.26356 0 11:00:01 08/19/2025" at bounding box center [714, 245] width 1429 height 361
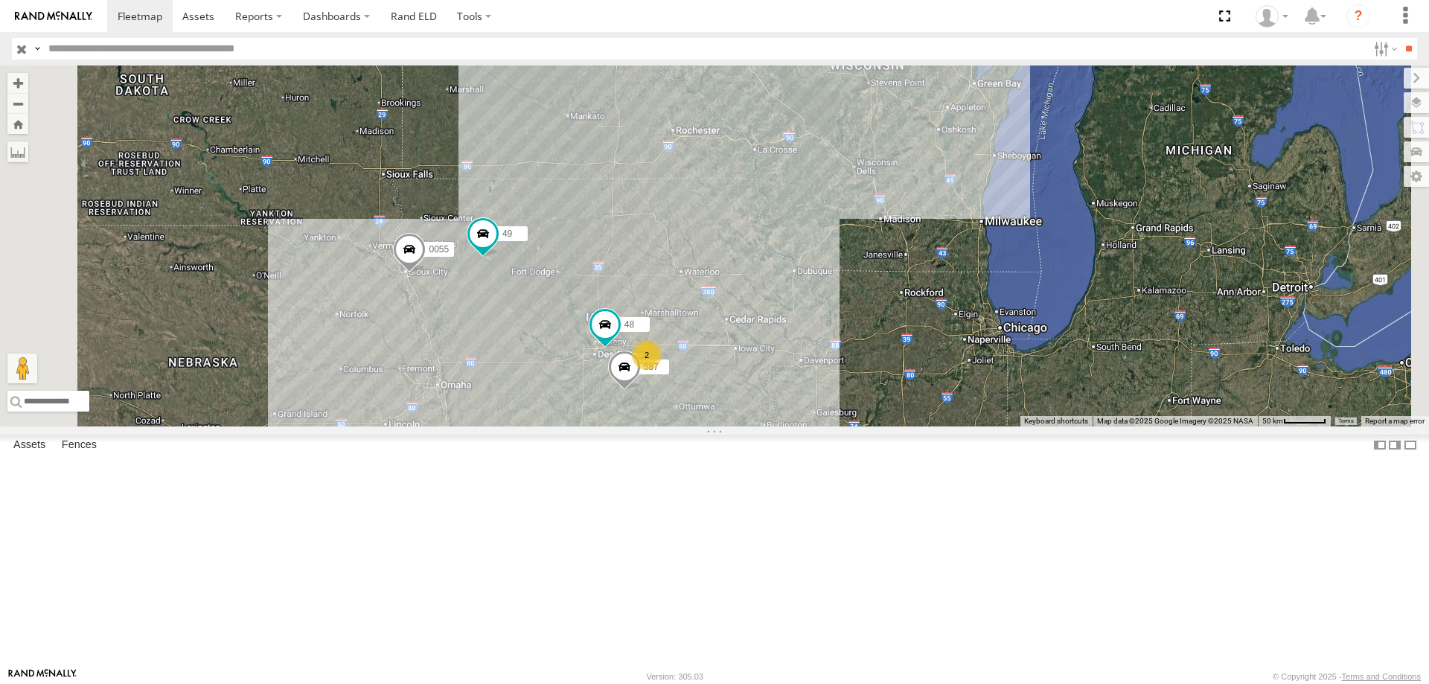
drag, startPoint x: 737, startPoint y: 526, endPoint x: 690, endPoint y: 438, distance: 99.5
click at [690, 426] on div "49 0055 48 2 587" at bounding box center [714, 245] width 1429 height 361
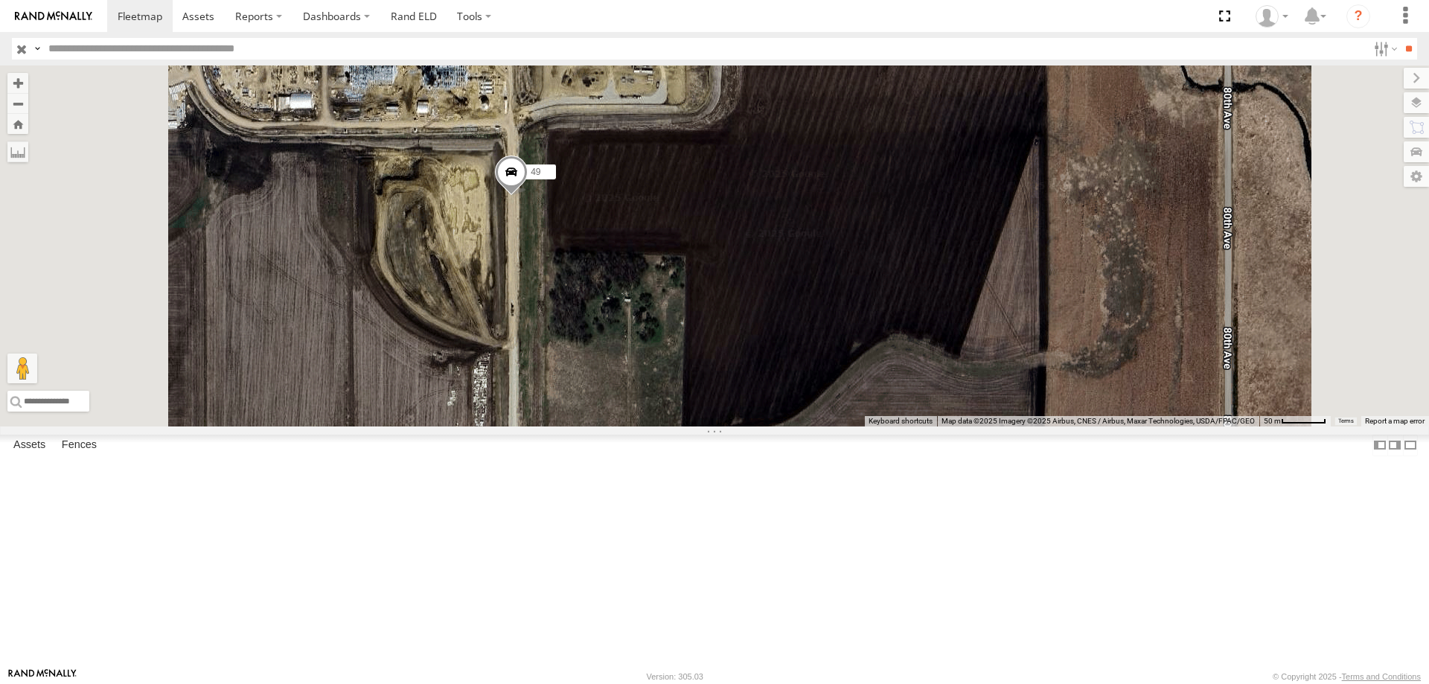
click at [528, 196] on span at bounding box center [511, 176] width 33 height 40
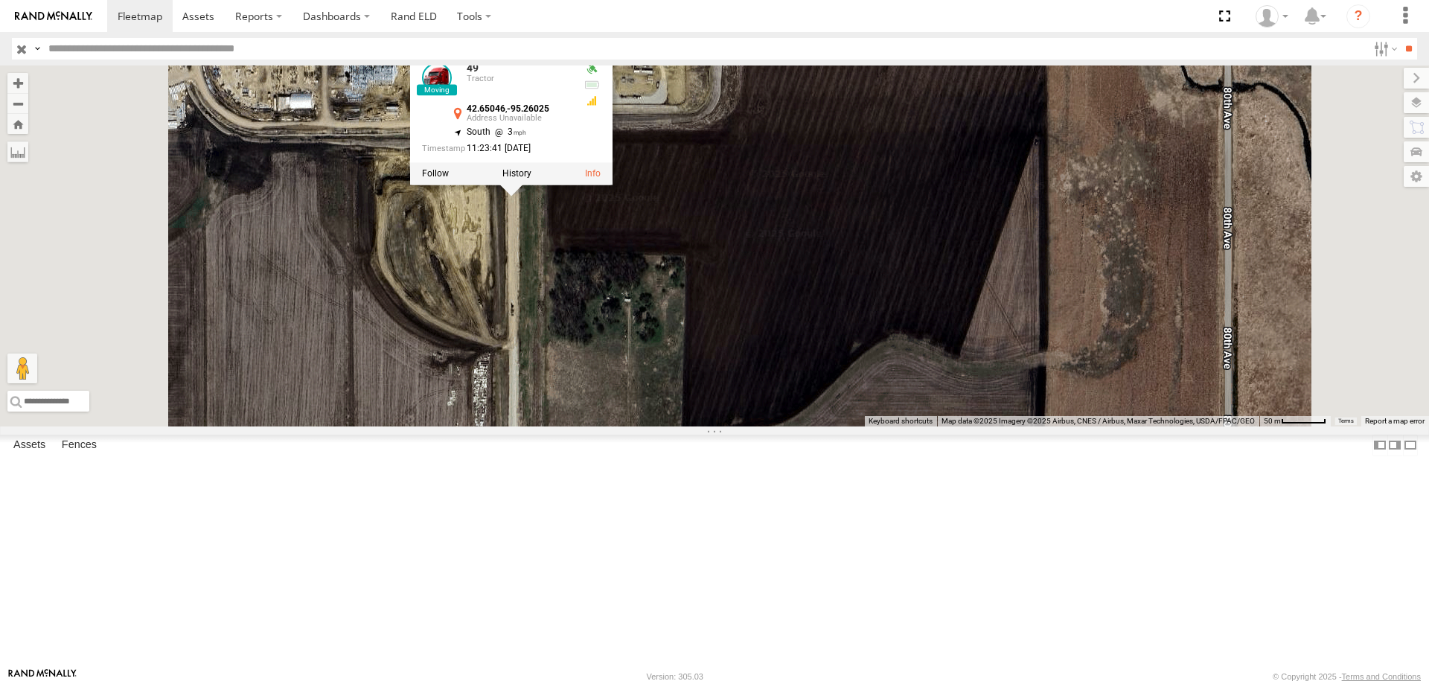
click at [824, 350] on div "545 597 0055 48 49 587 49 Tractor 42.65046 , -95.26025 South 3 11:23:41 08/19/2…" at bounding box center [714, 245] width 1429 height 361
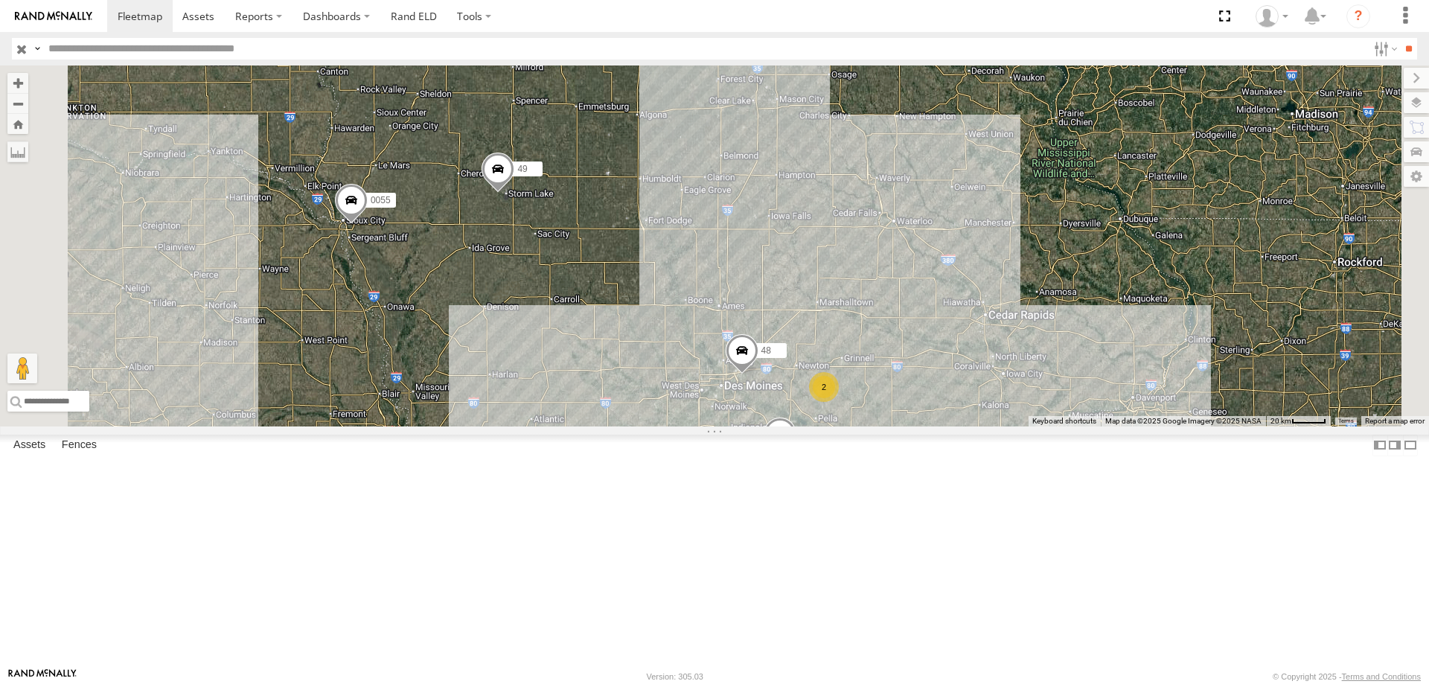
click at [514, 192] on span at bounding box center [497, 172] width 33 height 40
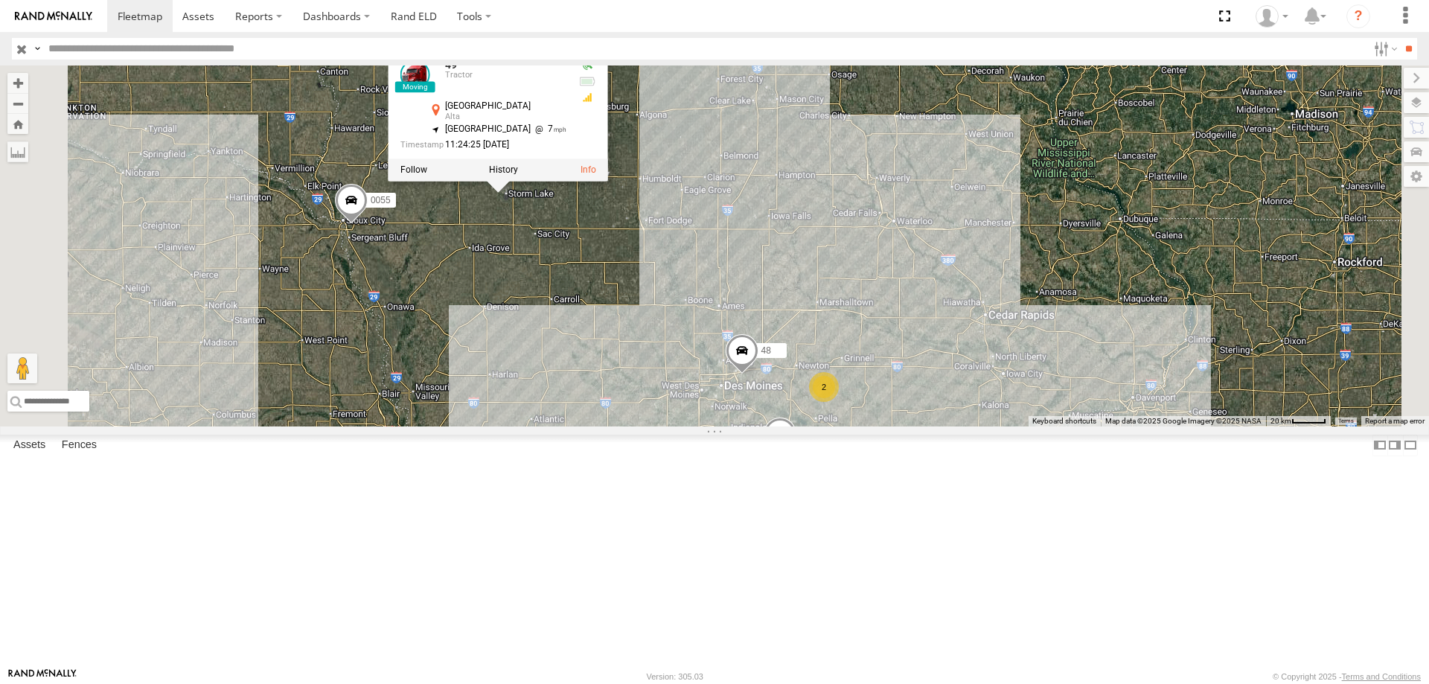
click at [824, 341] on div "545 597 0055 48 49 587 2 49 Tractor 600th St Alta 42.64755 , -95.26025 South We…" at bounding box center [714, 245] width 1429 height 361
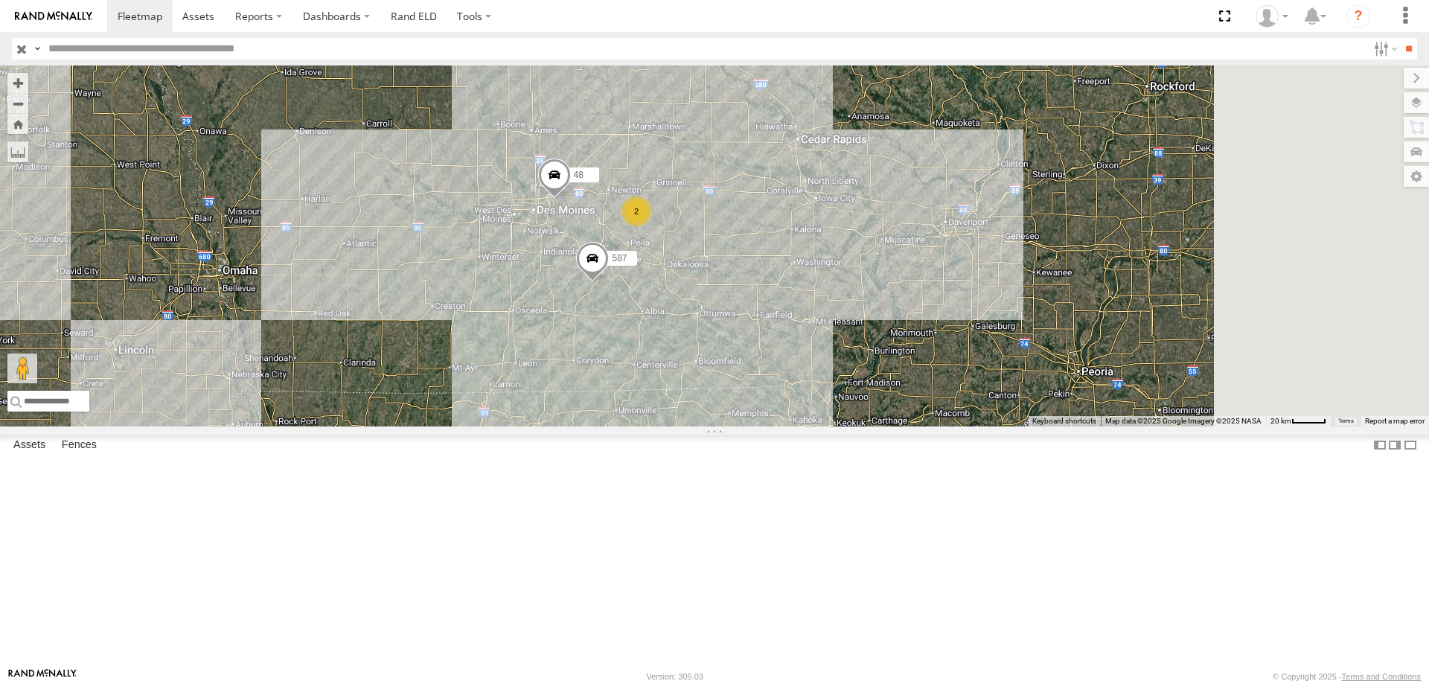
drag, startPoint x: 809, startPoint y: 470, endPoint x: 621, endPoint y: 294, distance: 256.9
click at [621, 294] on div "545 597 0055 48 49 587 2" at bounding box center [714, 245] width 1429 height 361
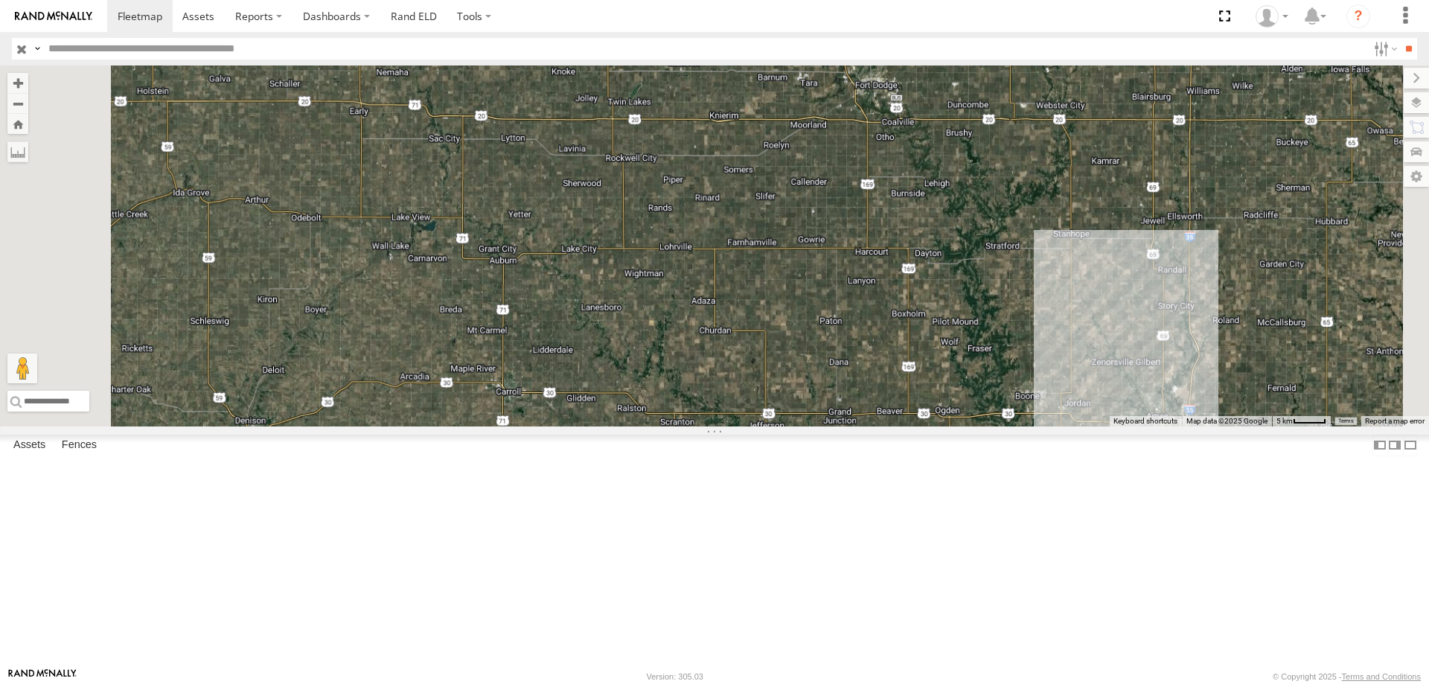
drag, startPoint x: 724, startPoint y: 220, endPoint x: 745, endPoint y: 315, distance: 96.8
click at [745, 315] on div "0055 49 597 48 587" at bounding box center [714, 245] width 1429 height 361
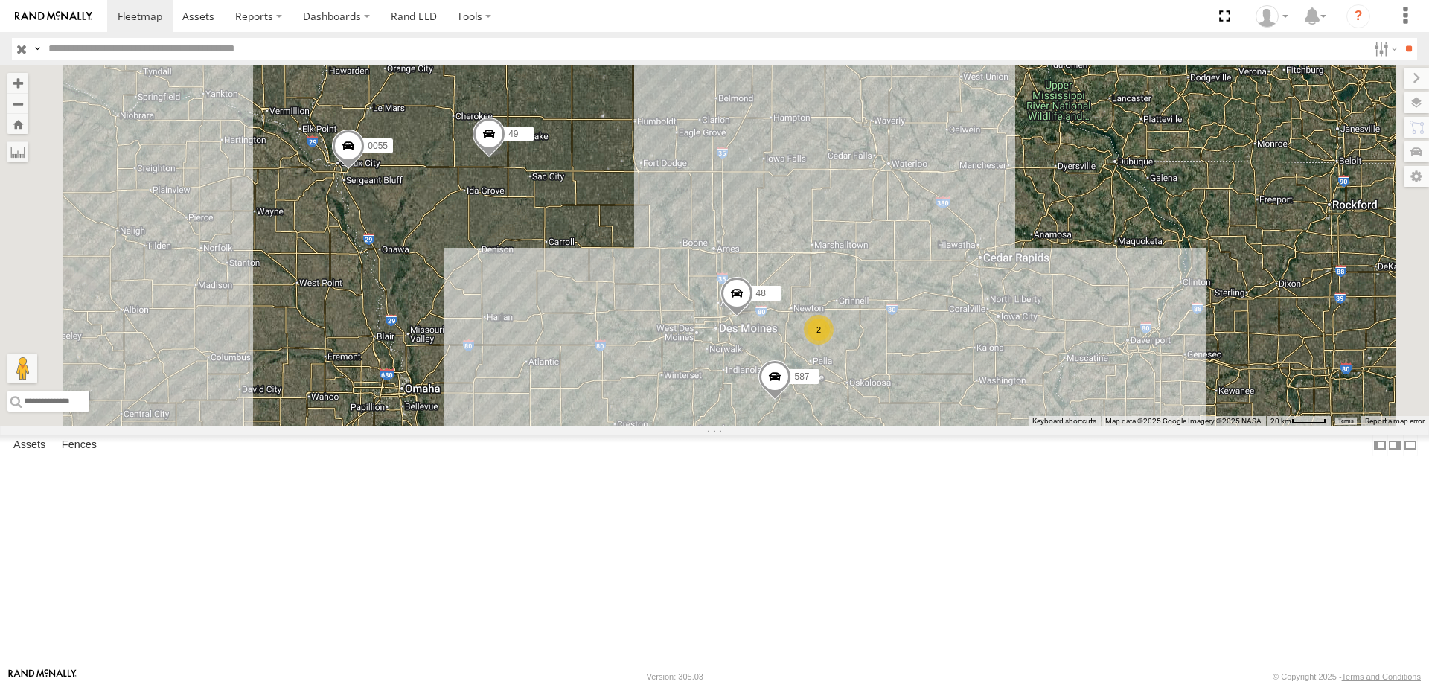
click at [505, 158] on span at bounding box center [488, 138] width 33 height 40
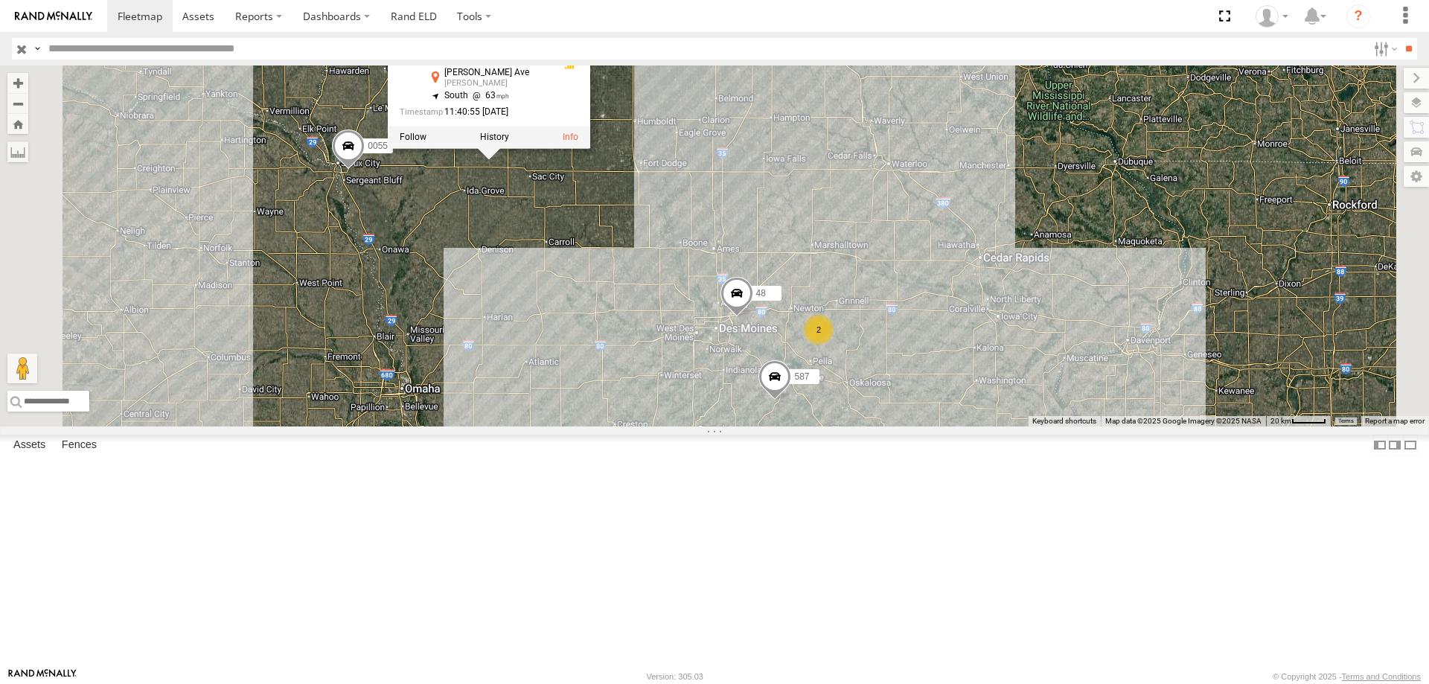
click at [764, 312] on div "0055 49 597 48 587 2 49 Tractor Dean Ave Schaller 42.51571 , -95.28906 South 63…" at bounding box center [714, 245] width 1429 height 361
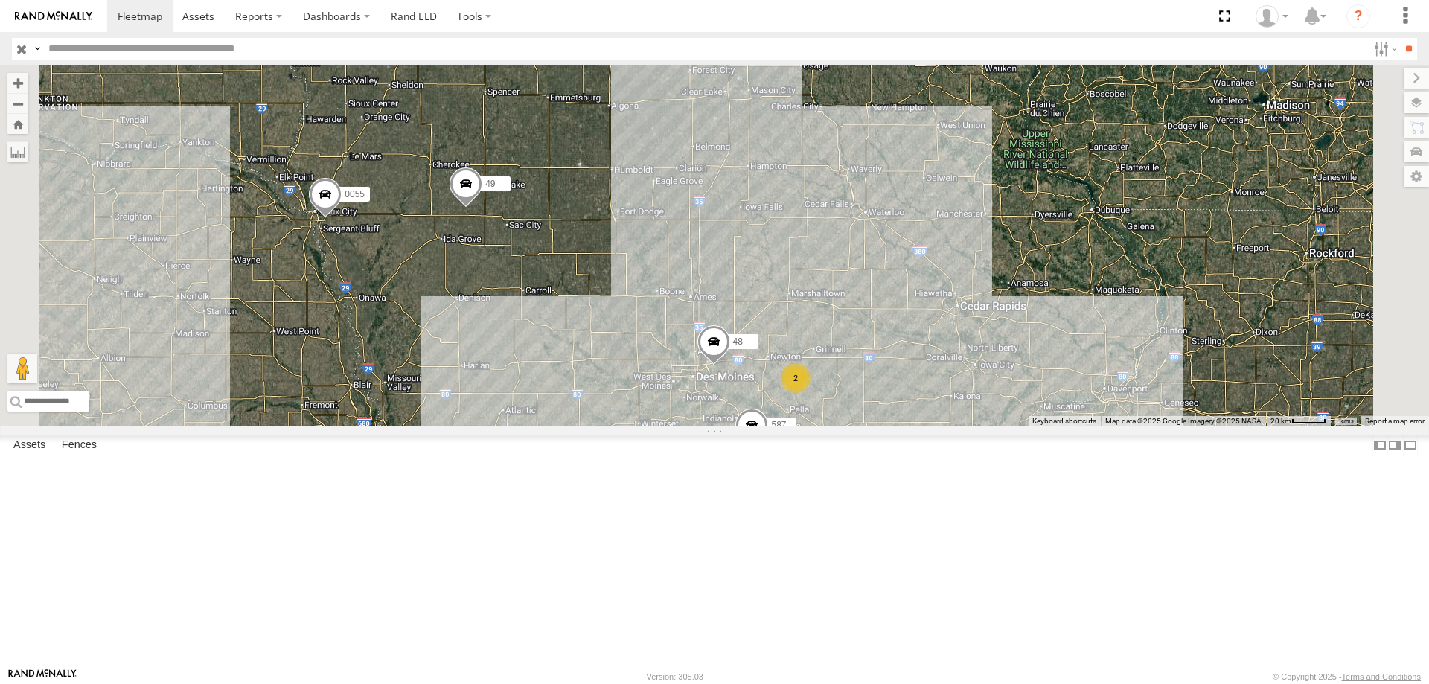
drag, startPoint x: 818, startPoint y: 312, endPoint x: 792, endPoint y: 370, distance: 63.6
click at [792, 370] on div "0055 49 597 48 587 2" at bounding box center [714, 245] width 1429 height 361
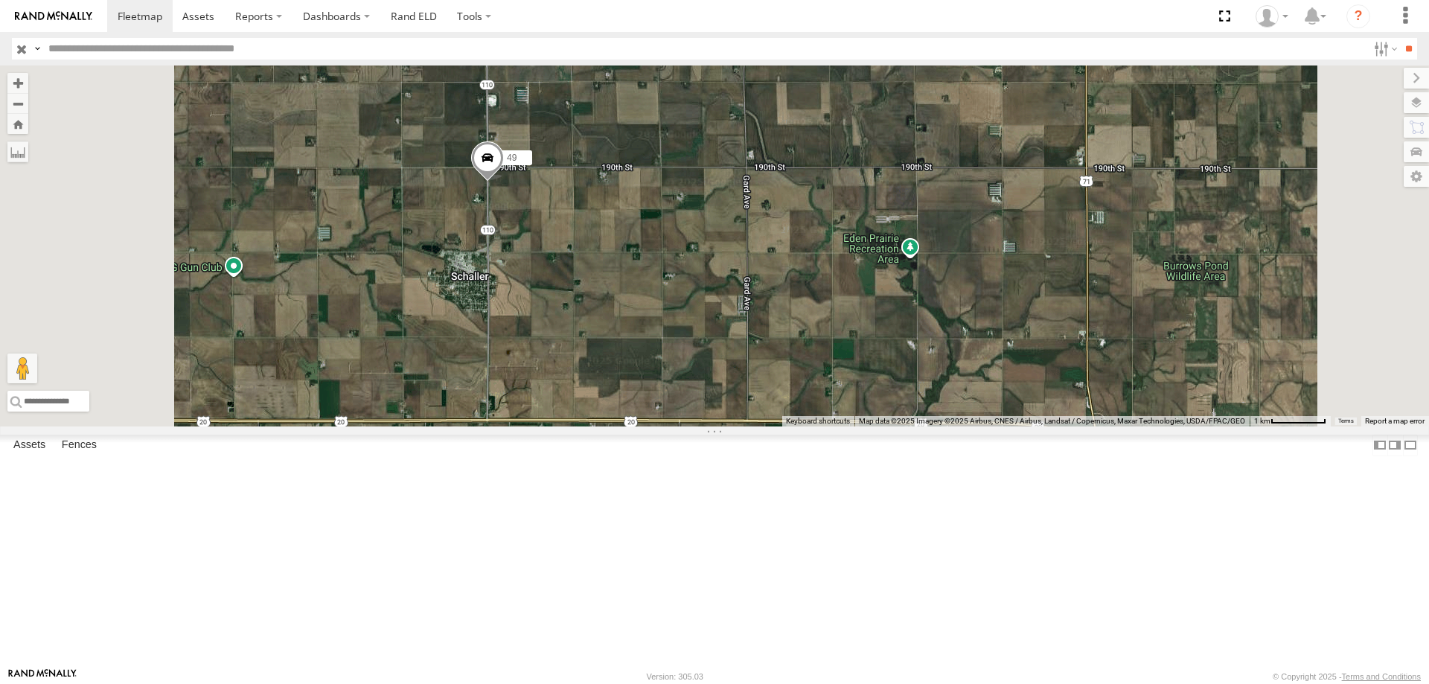
click at [504, 182] on span at bounding box center [487, 161] width 33 height 40
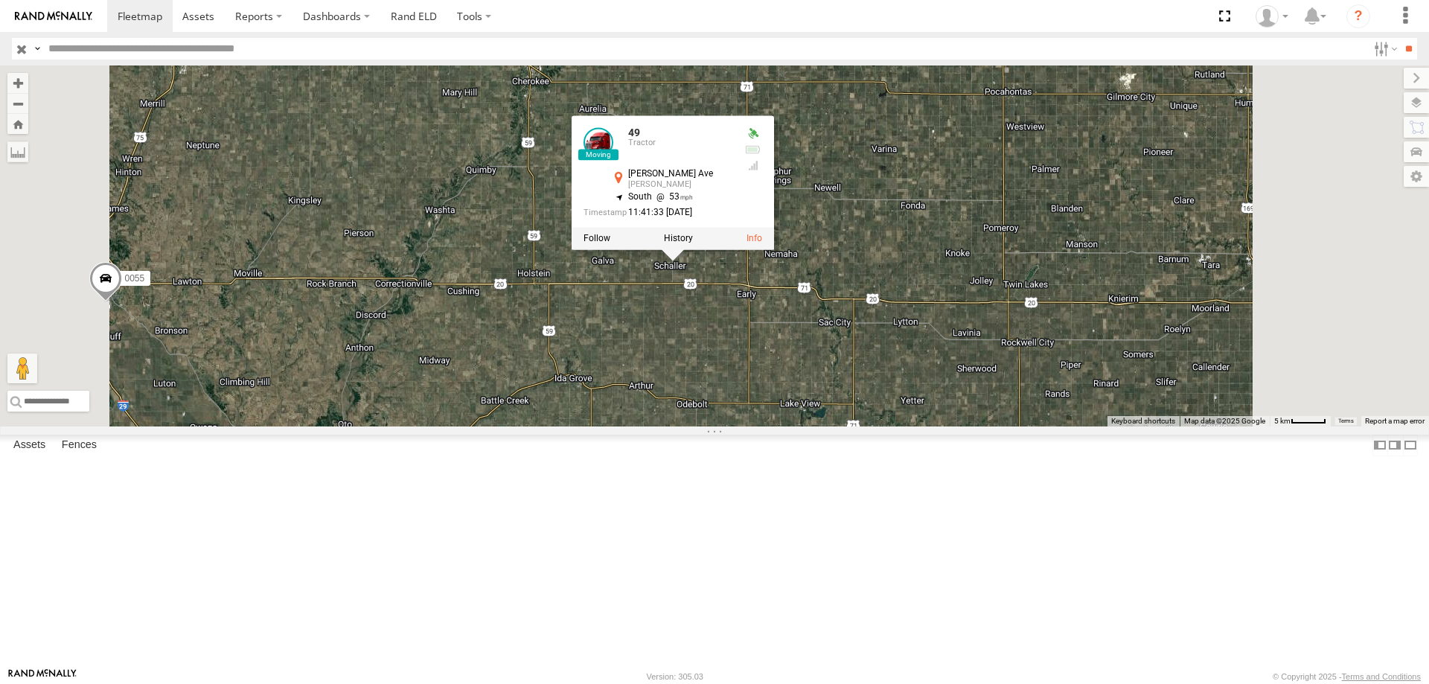
drag, startPoint x: 1029, startPoint y: 442, endPoint x: 973, endPoint y: 453, distance: 56.9
click at [973, 426] on div "0055 49 597 48 587 49 Tractor Dean Ave Schaller 42.50649 , -95.28896 South 53 1…" at bounding box center [714, 245] width 1429 height 361
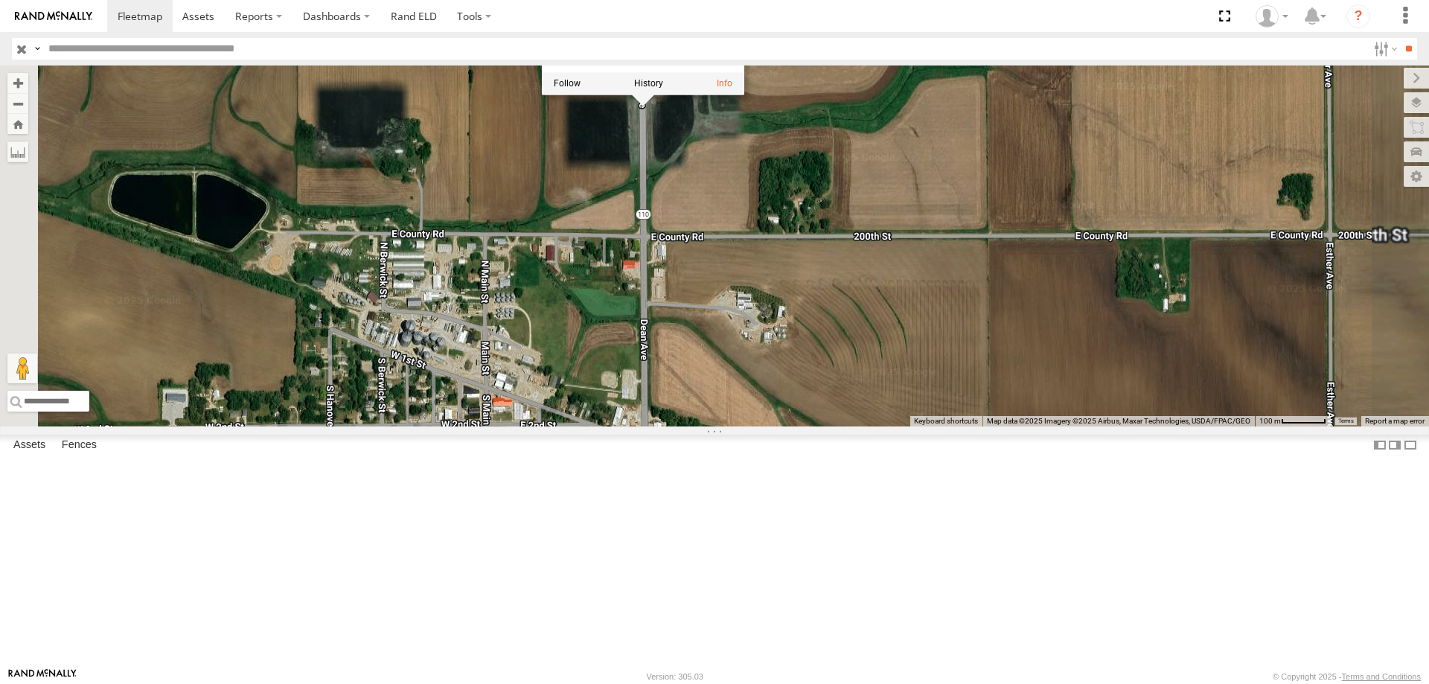
click at [897, 270] on div "0055 49 597 48 587 49 Tractor Dean Ave Schaller 42.50649 , -95.28896 South 53 1…" at bounding box center [714, 245] width 1429 height 361
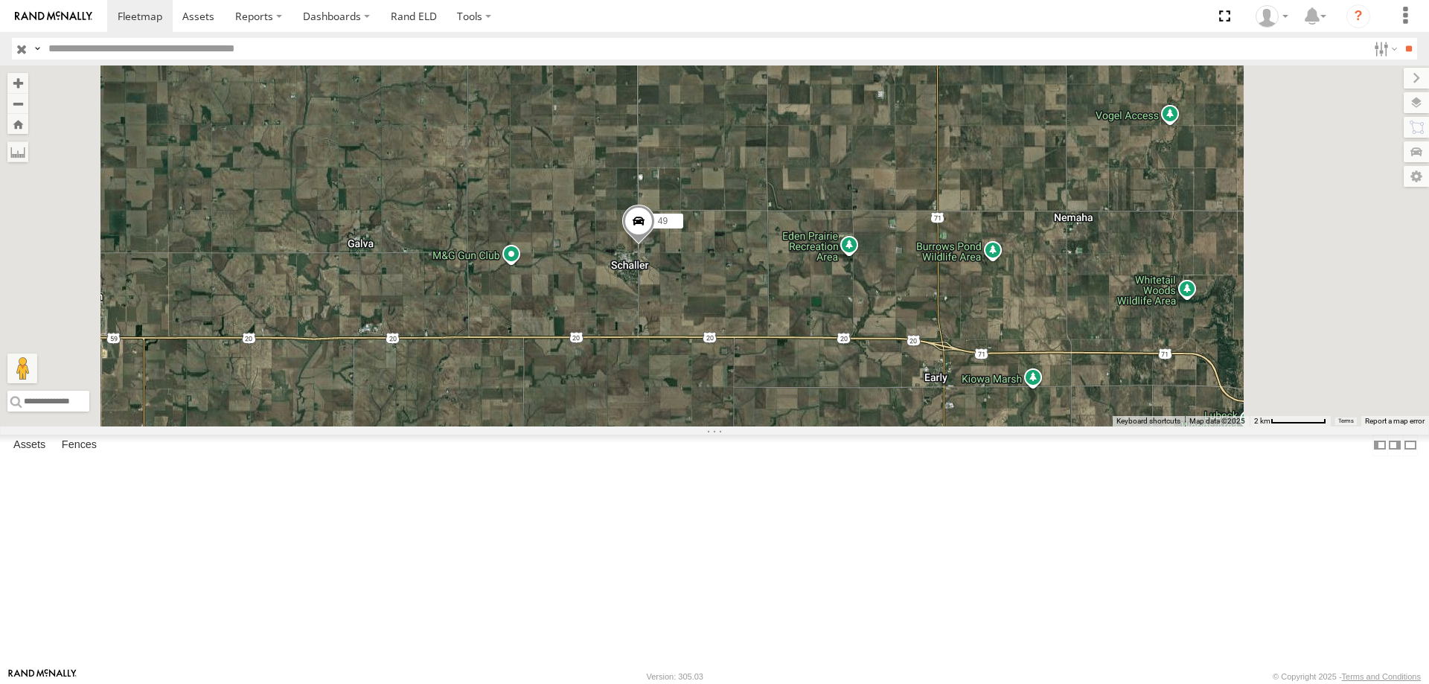
drag, startPoint x: 937, startPoint y: 330, endPoint x: 896, endPoint y: 379, distance: 63.9
click at [896, 379] on div "0055 49 597 48 587" at bounding box center [714, 245] width 1429 height 361
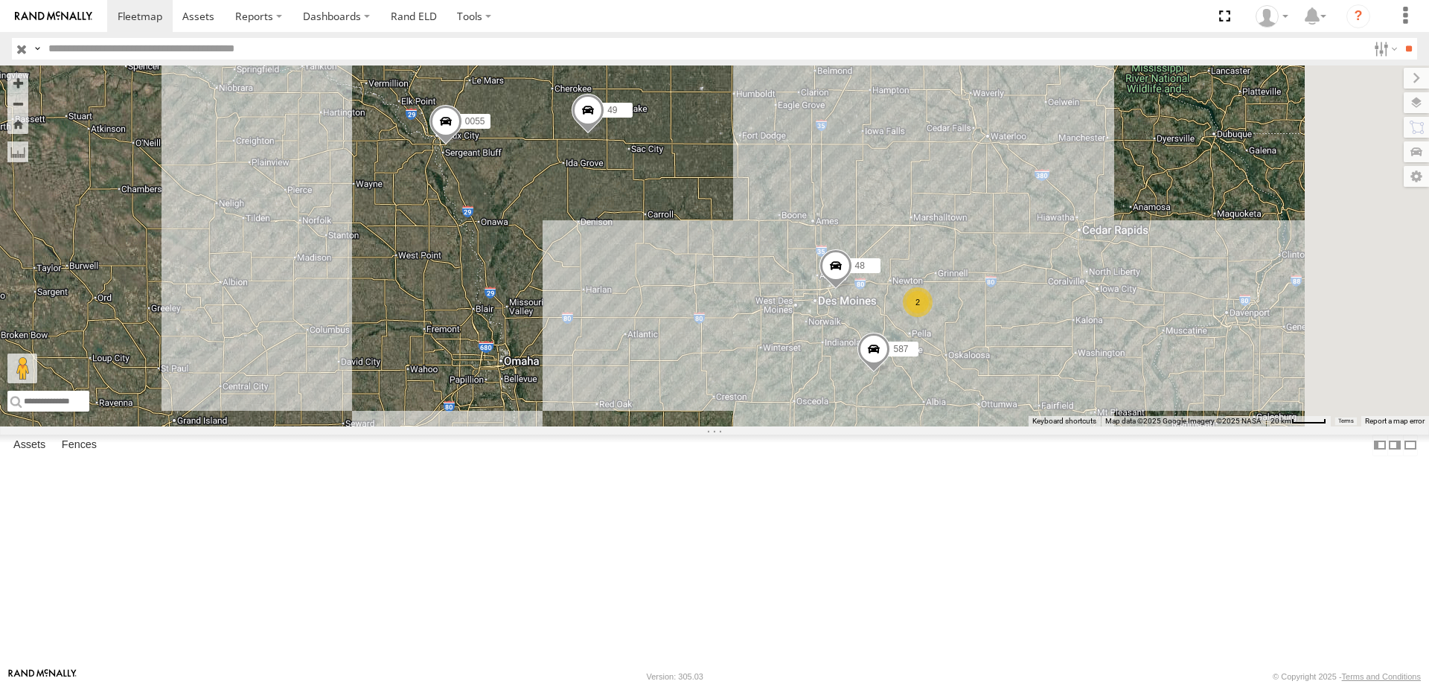
drag, startPoint x: 919, startPoint y: 336, endPoint x: 891, endPoint y: 315, distance: 34.7
click at [891, 315] on div "0055 49 597 48 587 2" at bounding box center [714, 245] width 1429 height 361
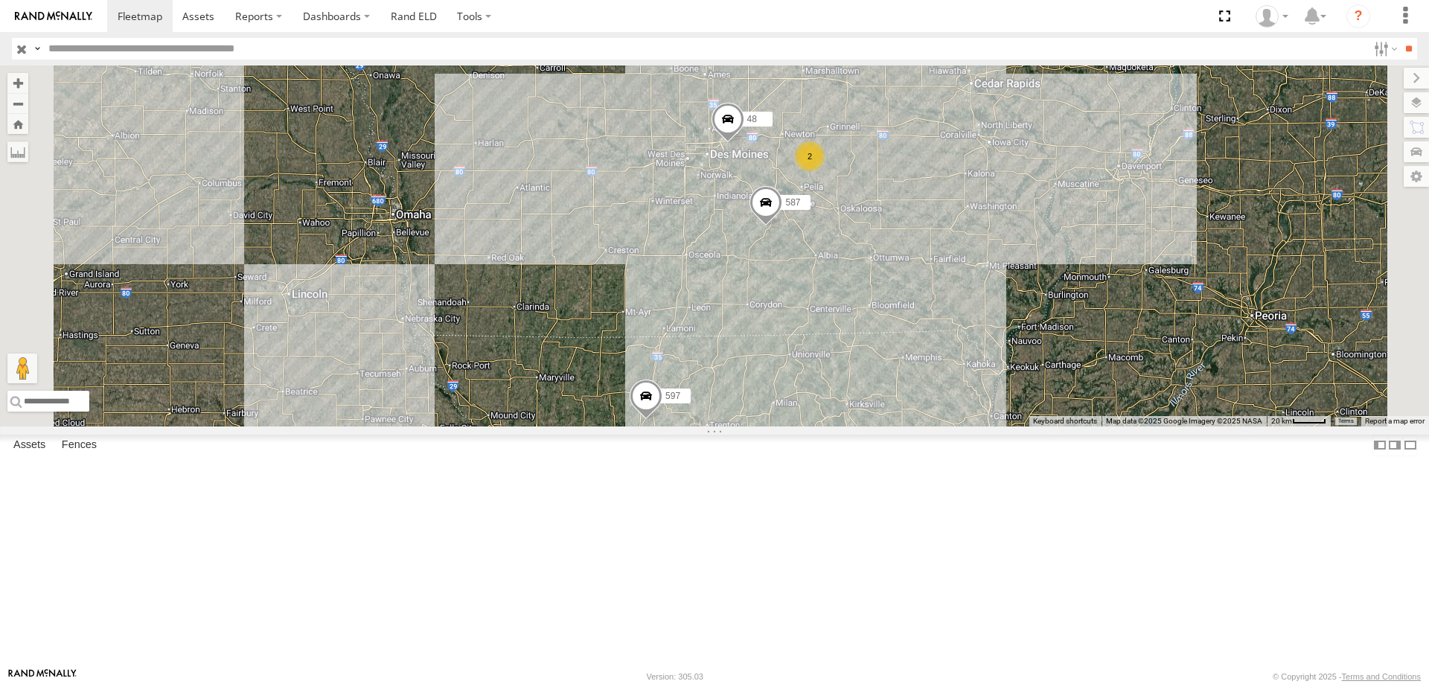
drag, startPoint x: 1011, startPoint y: 211, endPoint x: 909, endPoint y: 375, distance: 192.8
click at [909, 375] on div "49 545 0055 597 48 587 2" at bounding box center [714, 245] width 1429 height 361
drag, startPoint x: 833, startPoint y: 176, endPoint x: 794, endPoint y: 295, distance: 124.5
click at [794, 295] on div "49 545 0055 597 48 587 2" at bounding box center [714, 245] width 1429 height 361
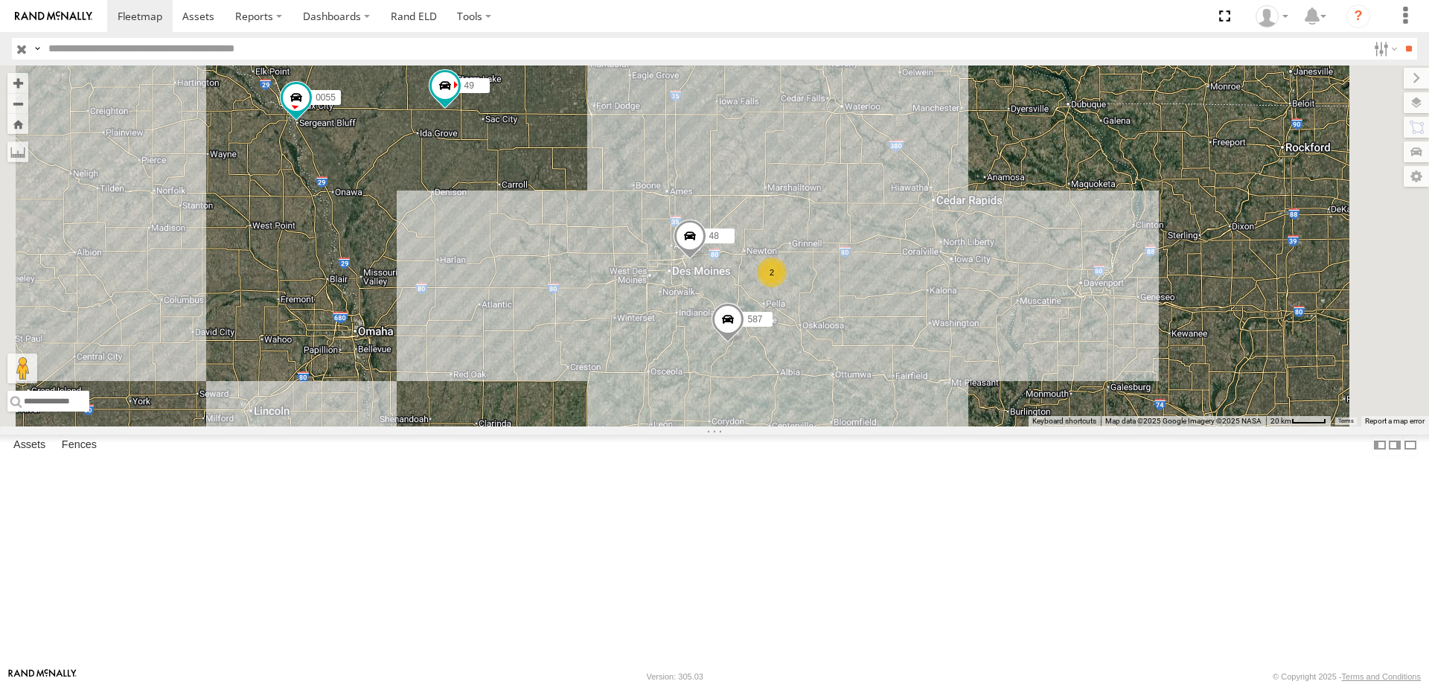
click at [786, 287] on div "2" at bounding box center [772, 272] width 30 height 30
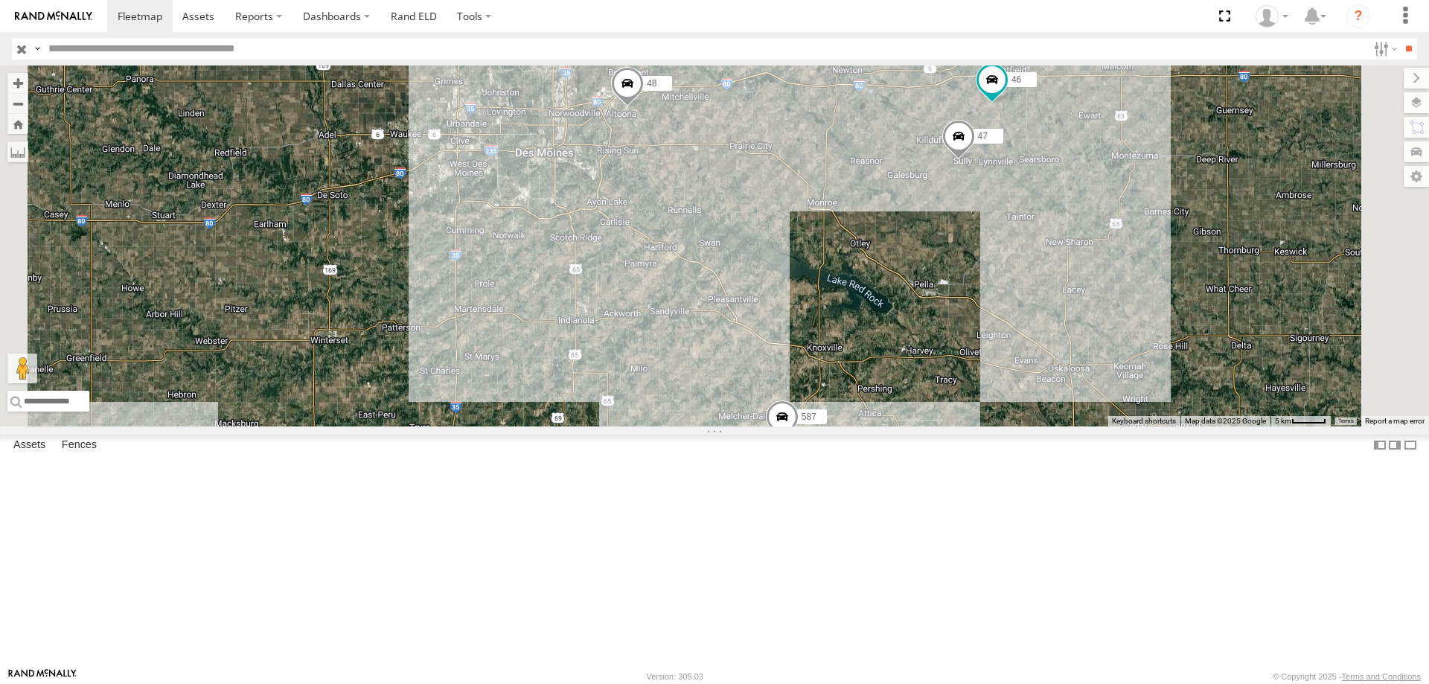
drag, startPoint x: 922, startPoint y: 429, endPoint x: 826, endPoint y: 353, distance: 121.9
click at [826, 353] on div "49 545 0055 597 48 587 47 46" at bounding box center [714, 245] width 1429 height 361
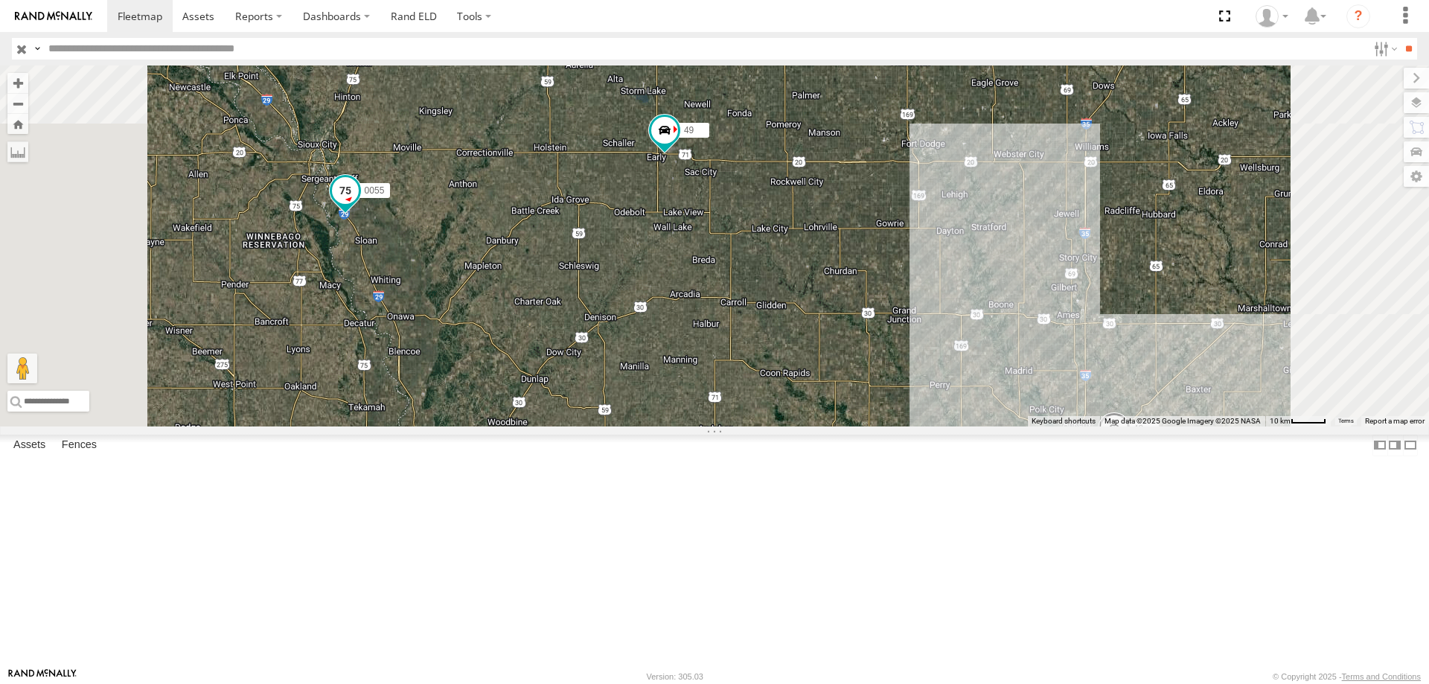
click at [362, 214] on span at bounding box center [345, 194] width 33 height 40
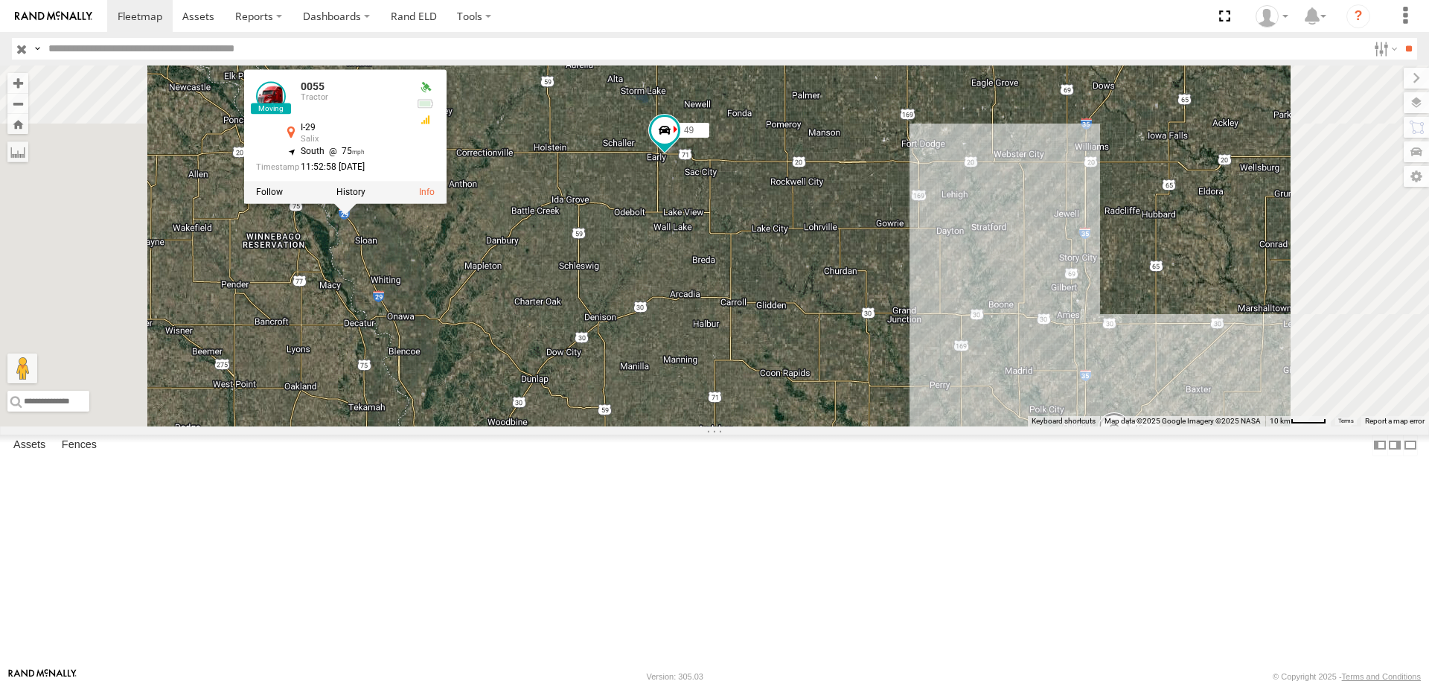
click at [682, 400] on div "48 587 0055 49 597 0055 Tractor I-29 Salix 42.30486 , -96.30174 South 75 11:52:…" at bounding box center [714, 245] width 1429 height 361
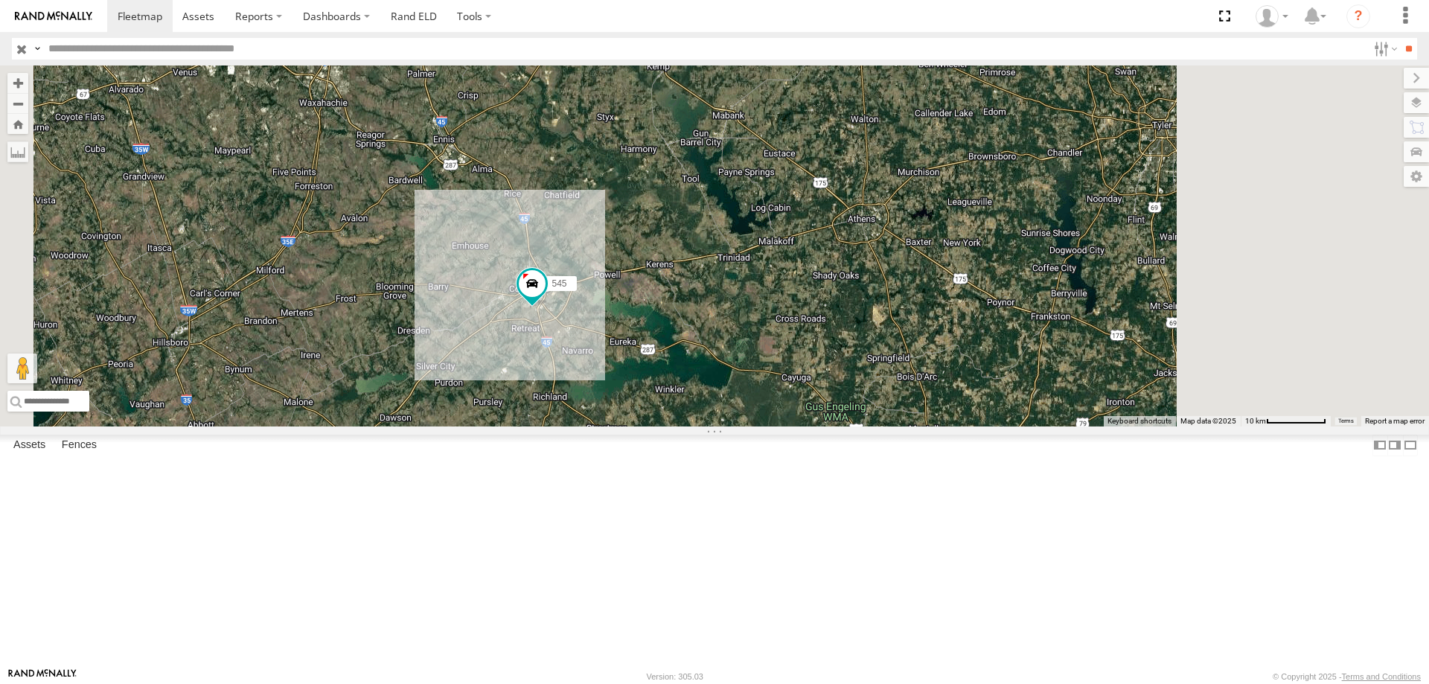
drag, startPoint x: 880, startPoint y: 167, endPoint x: 720, endPoint y: 235, distance: 173.7
click at [720, 235] on div "597 545" at bounding box center [714, 245] width 1429 height 361
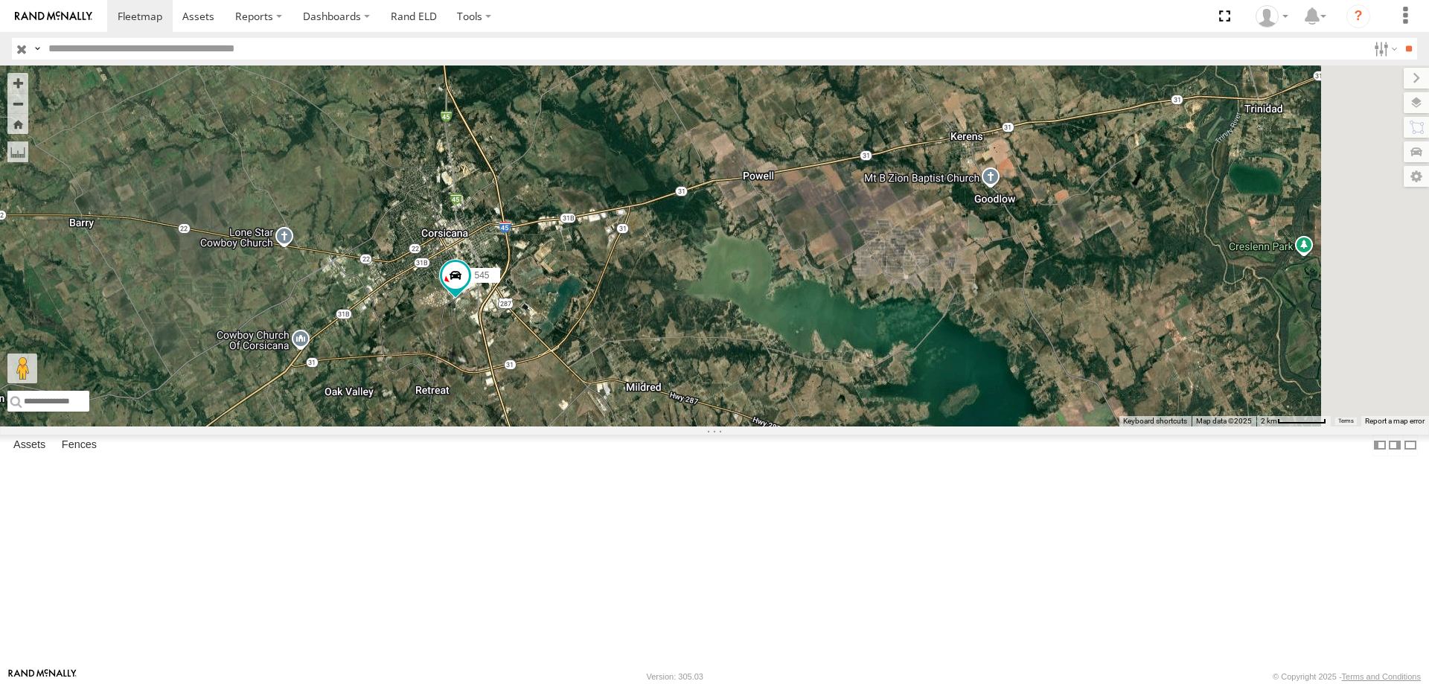
drag, startPoint x: 916, startPoint y: 333, endPoint x: 813, endPoint y: 364, distance: 107.3
click at [813, 364] on div "597 545" at bounding box center [714, 245] width 1429 height 361
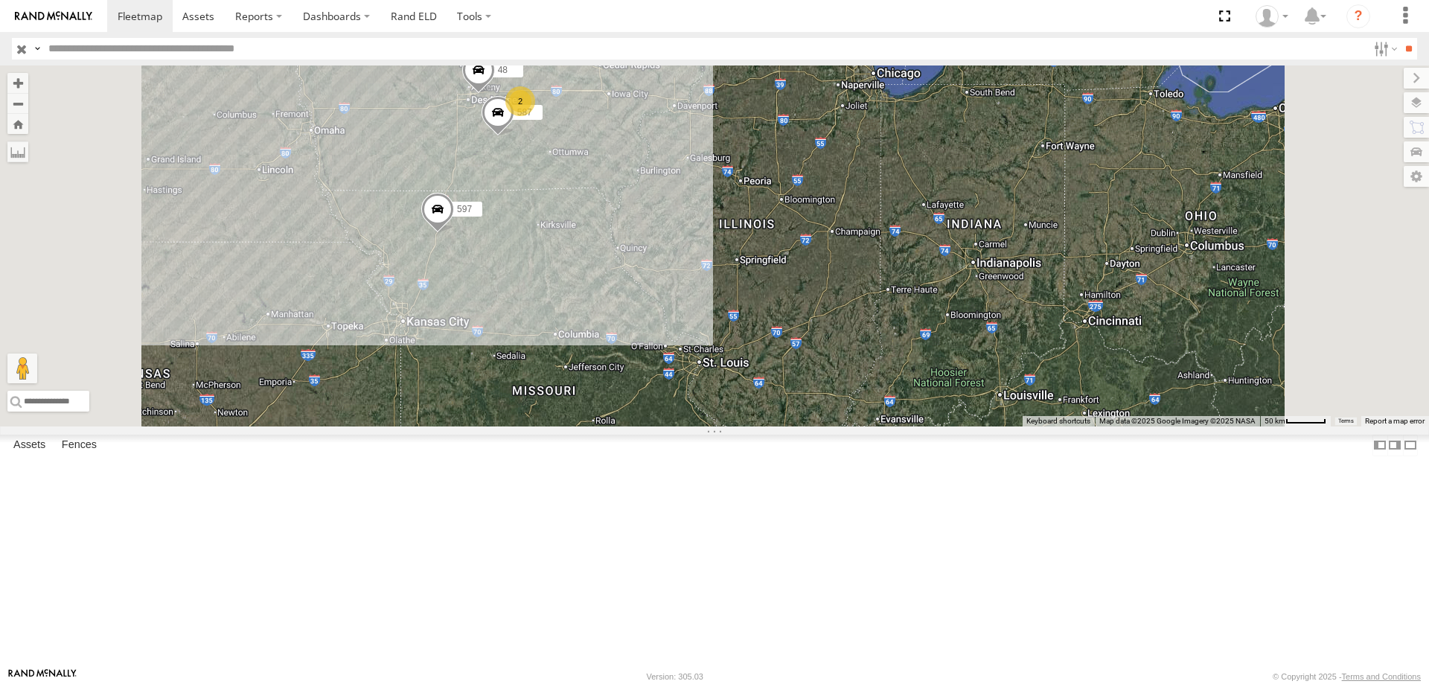
drag, startPoint x: 745, startPoint y: 276, endPoint x: 775, endPoint y: 344, distance: 74.0
click at [775, 344] on div "545 597 0055 48 2 49 587" at bounding box center [714, 245] width 1429 height 361
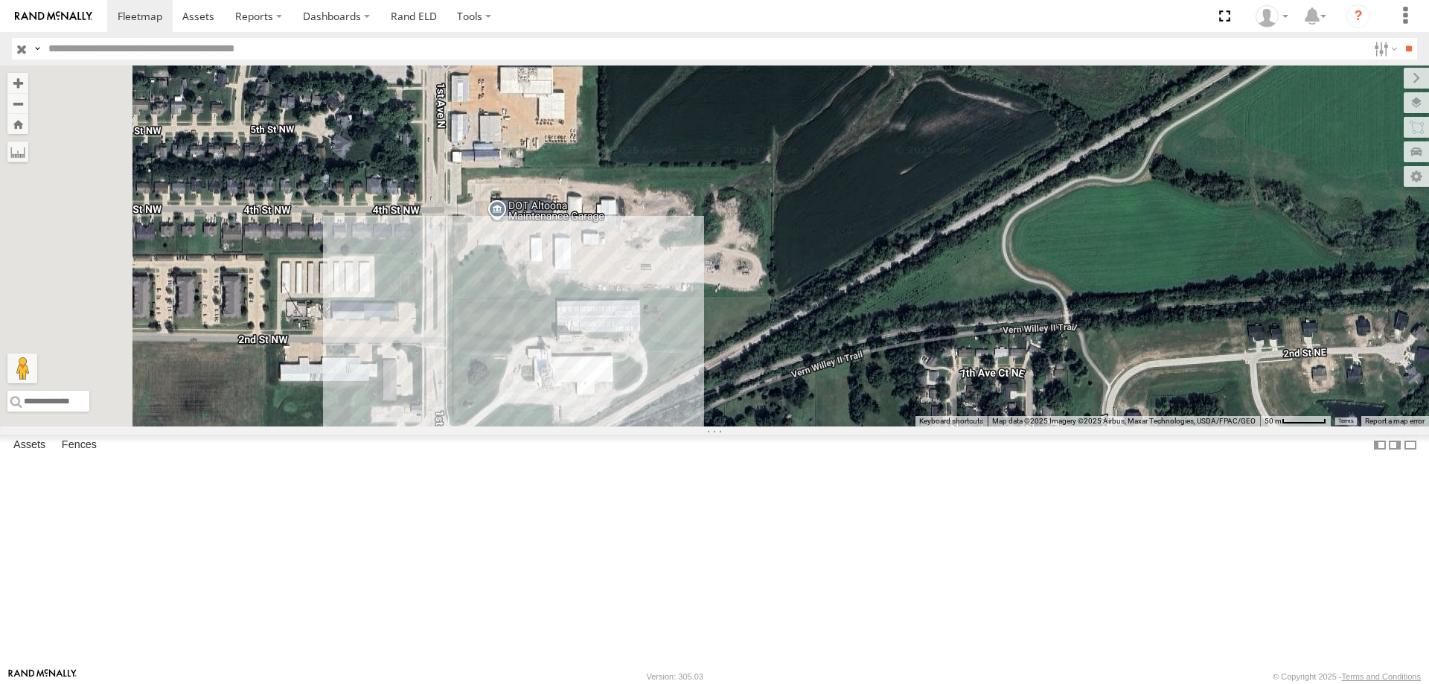
drag, startPoint x: 641, startPoint y: 91, endPoint x: 691, endPoint y: 265, distance: 181.3
click at [691, 265] on div "545 597 0055 48 49 587 47 46" at bounding box center [714, 245] width 1429 height 361
